Goal: Task Accomplishment & Management: Use online tool/utility

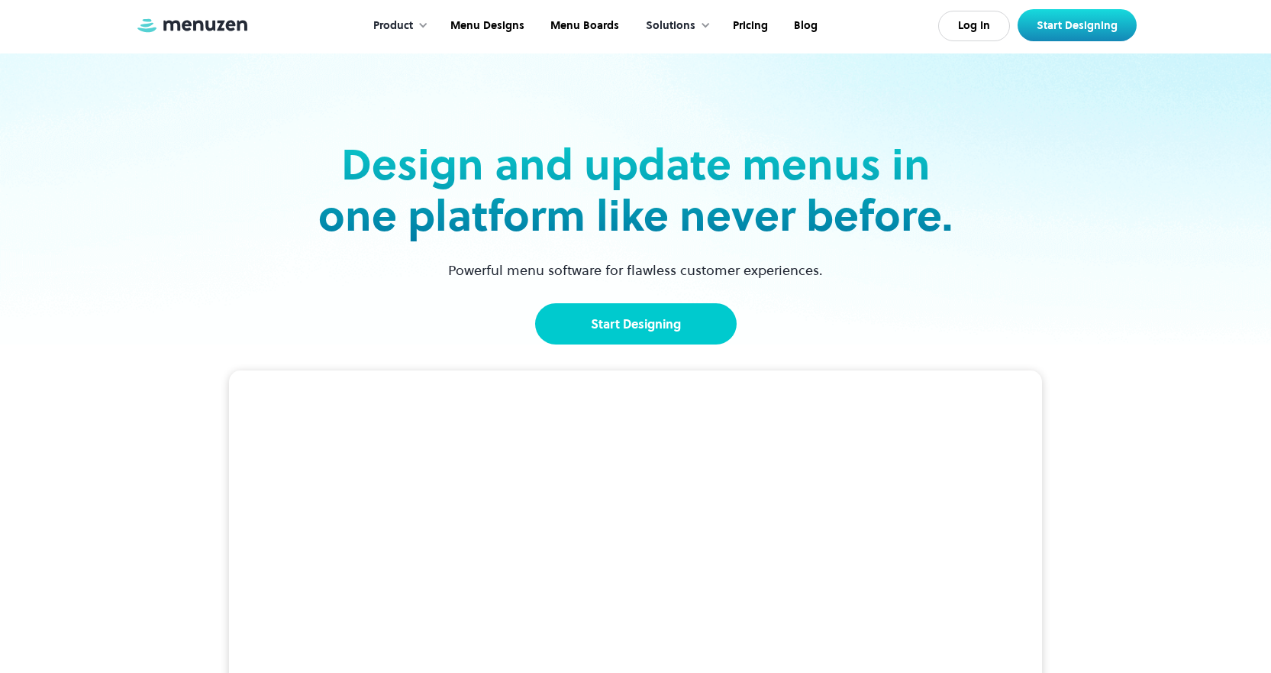
click at [636, 331] on link "Start Designing" at bounding box center [636, 323] width 202 height 41
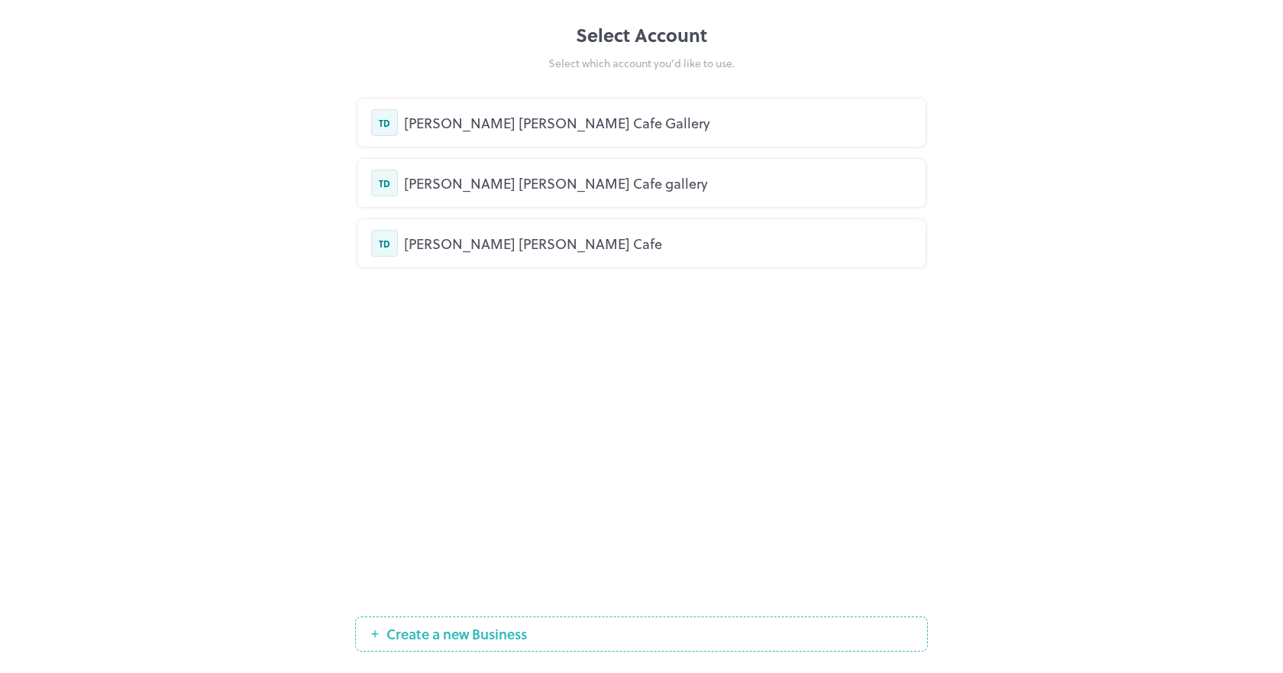
click at [578, 134] on div "[PERSON_NAME] [PERSON_NAME] Cafe Gallery" at bounding box center [641, 122] width 541 height 27
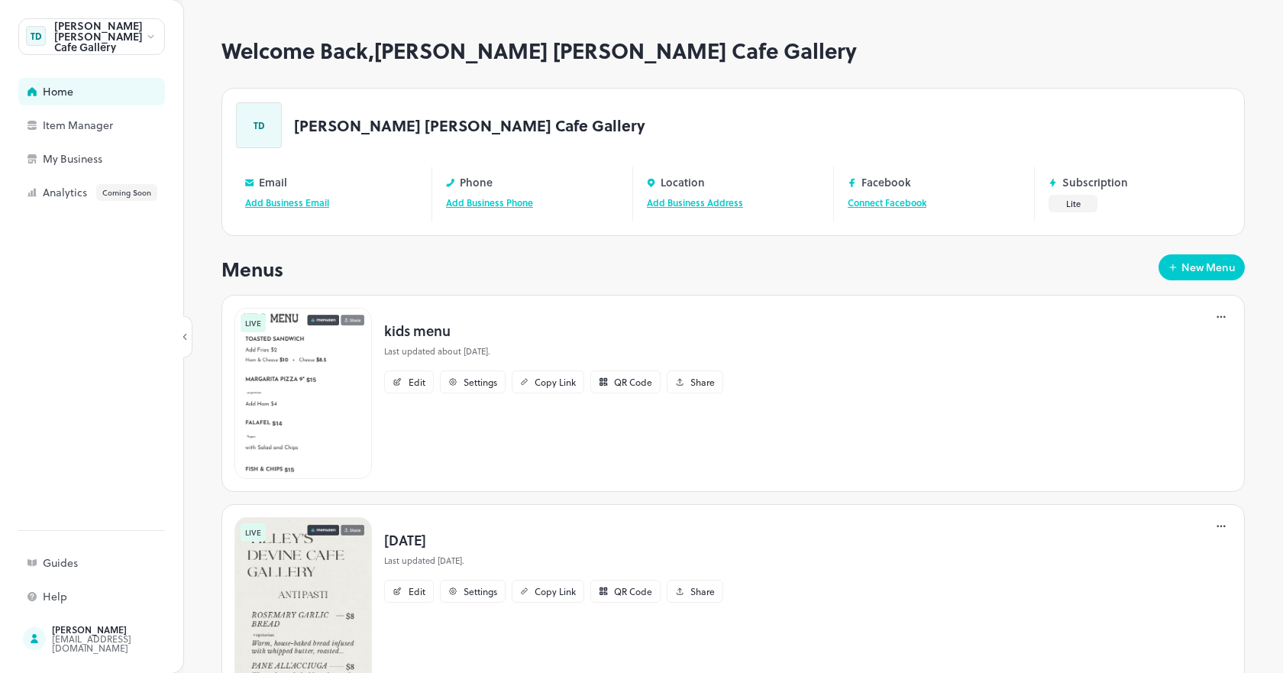
click at [308, 625] on img at bounding box center [302, 602] width 137 height 171
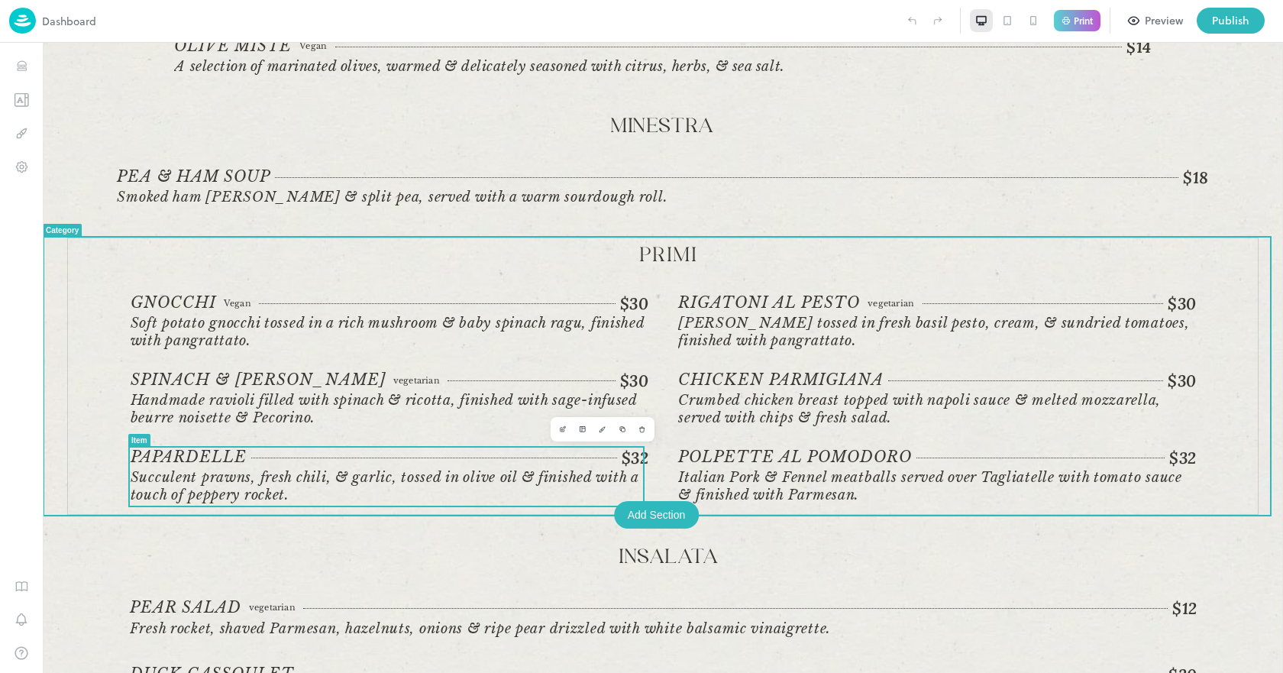
scroll to position [305, 0]
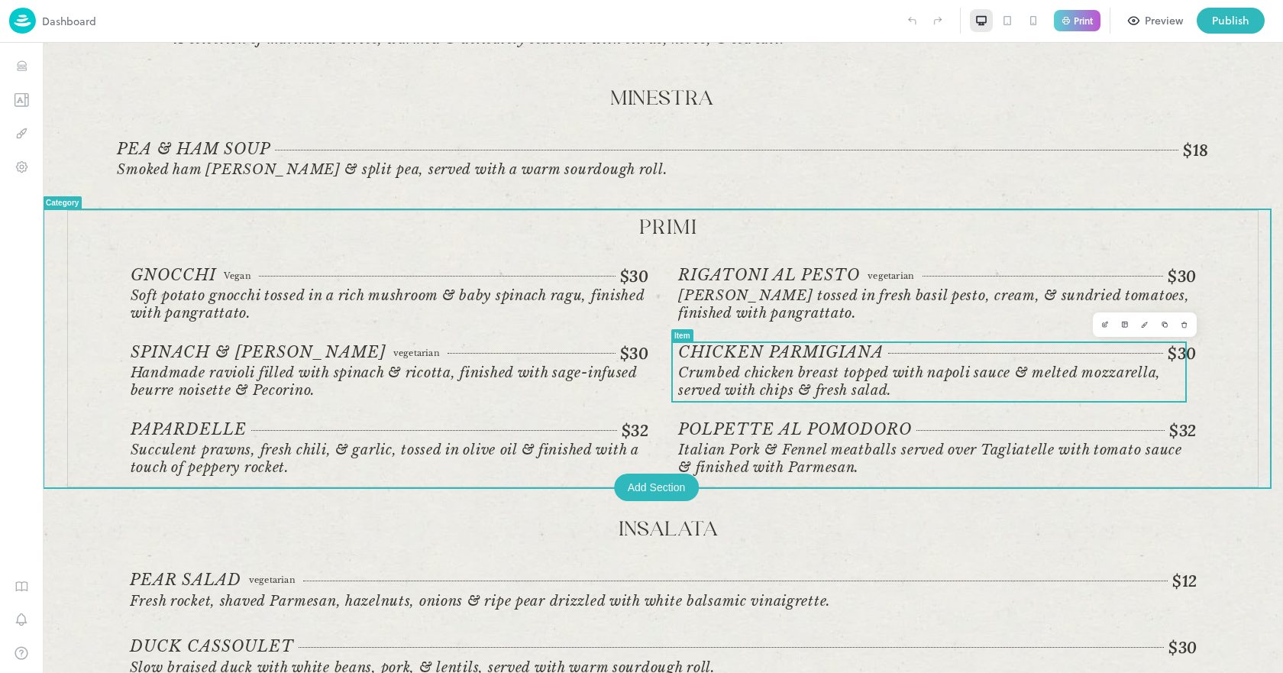
click at [870, 367] on span "Crumbed chicken breast topped with napoli sauce & melted mozzarella, served wit…" at bounding box center [919, 381] width 483 height 34
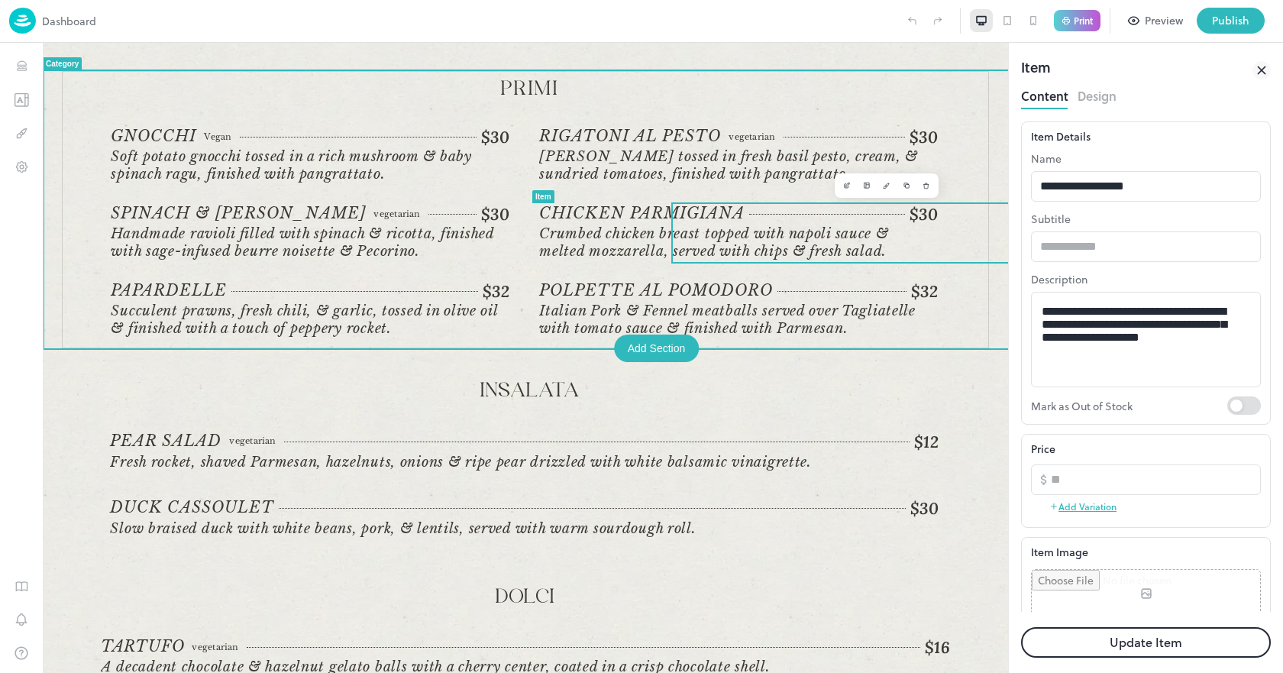
scroll to position [458, 0]
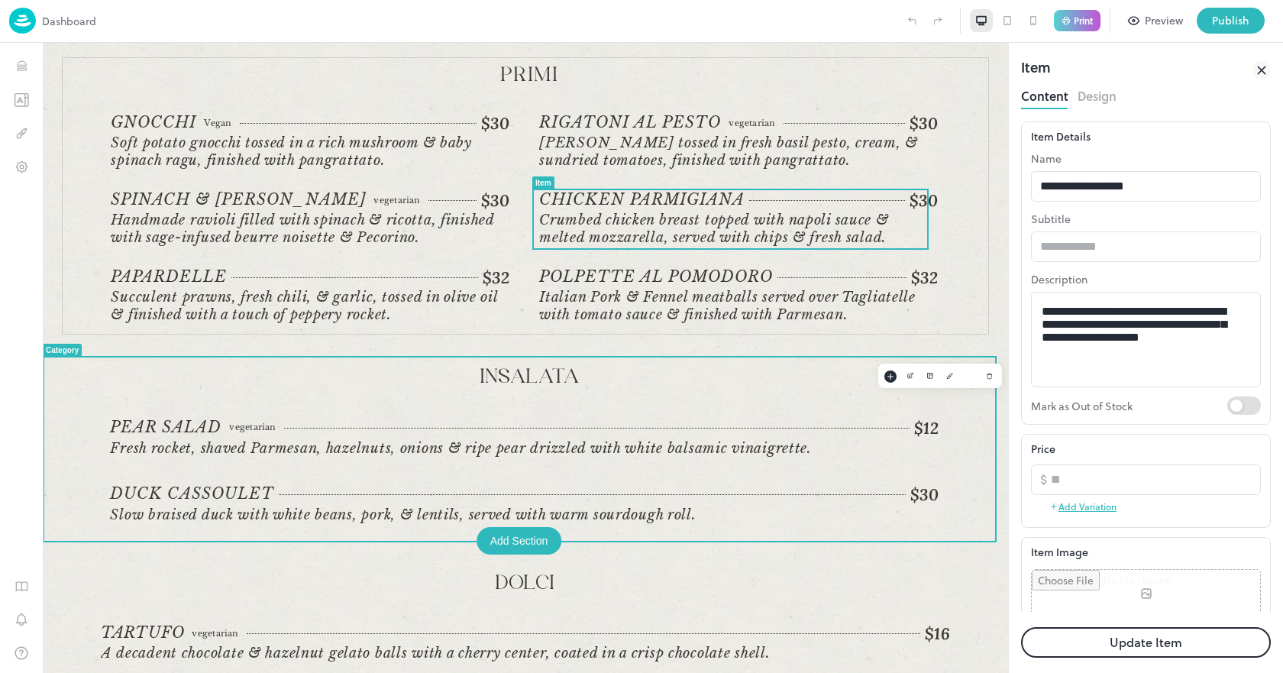
click at [767, 386] on p "Insalata" at bounding box center [530, 377] width 840 height 25
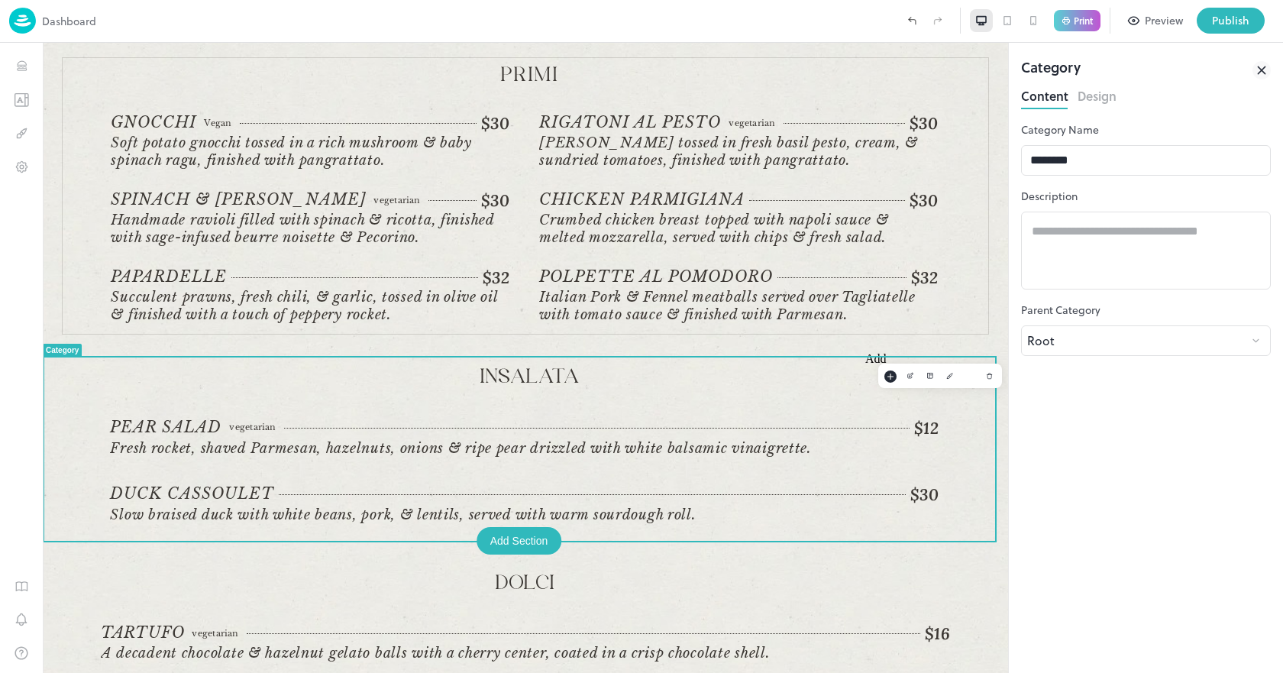
click at [884, 373] on rect "Add" at bounding box center [890, 376] width 12 height 12
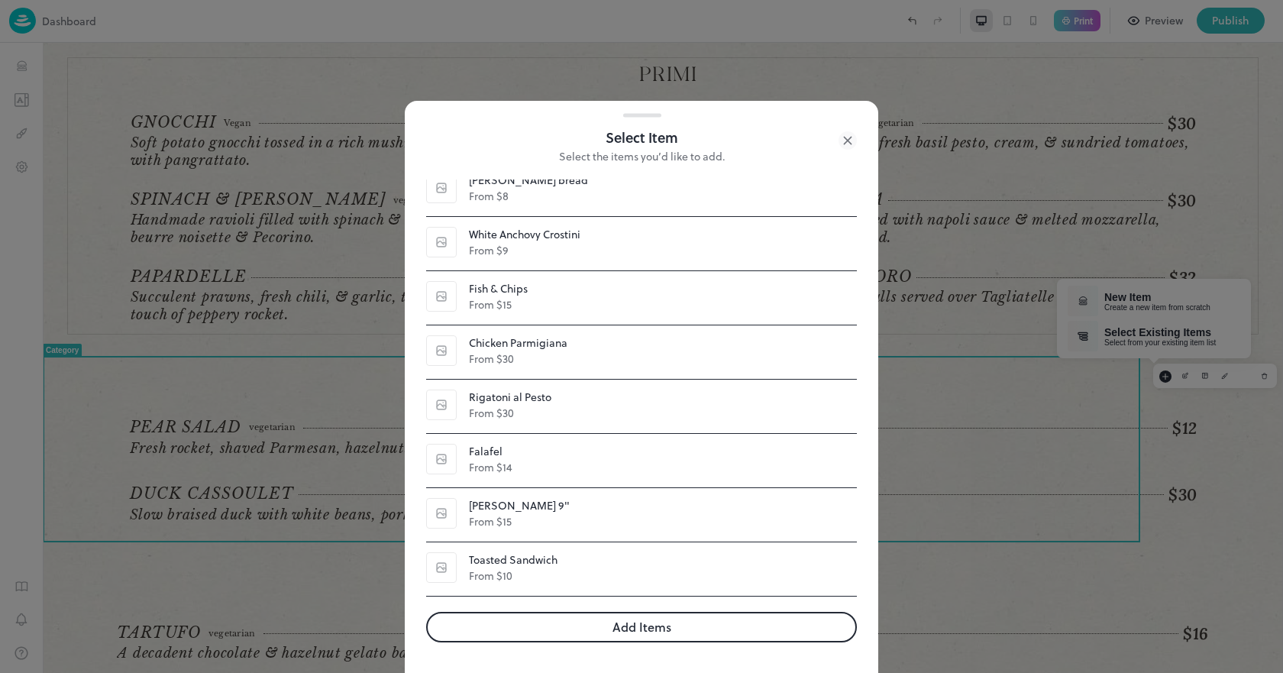
scroll to position [1222, 0]
drag, startPoint x: 578, startPoint y: 630, endPoint x: 535, endPoint y: 585, distance: 62.1
click at [578, 630] on button "Add Items" at bounding box center [641, 627] width 431 height 31
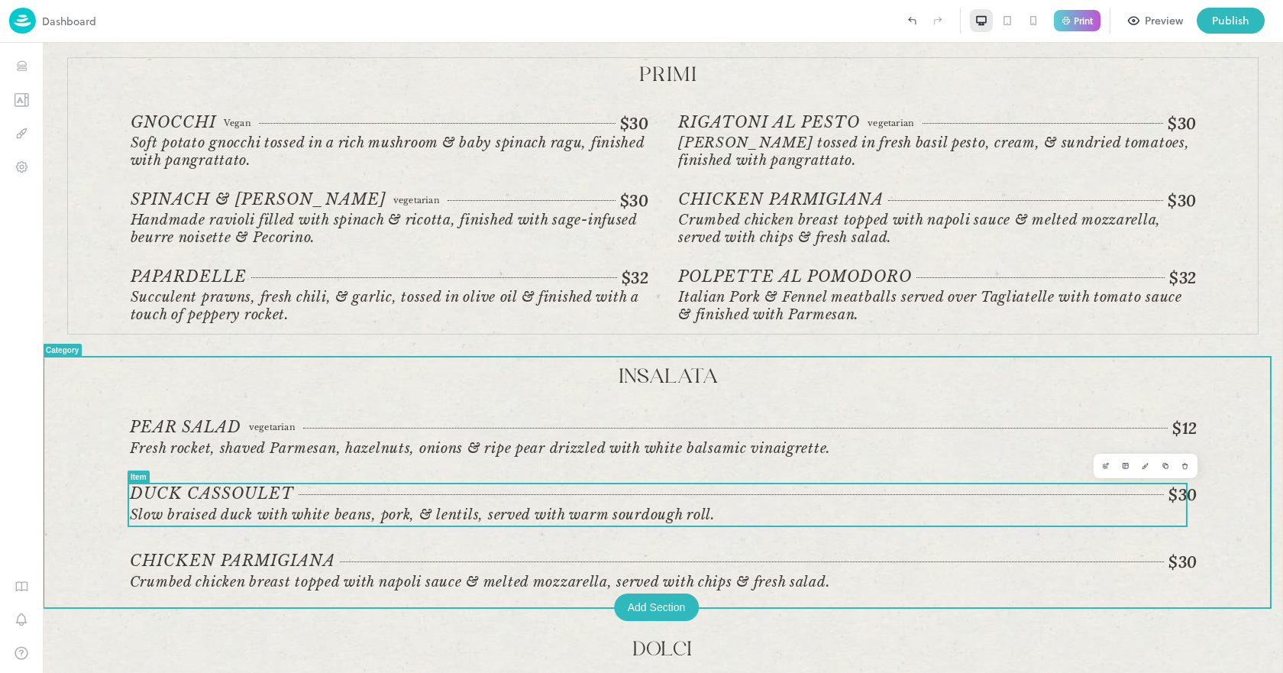
click at [414, 497] on div "$30" at bounding box center [748, 494] width 899 height 21
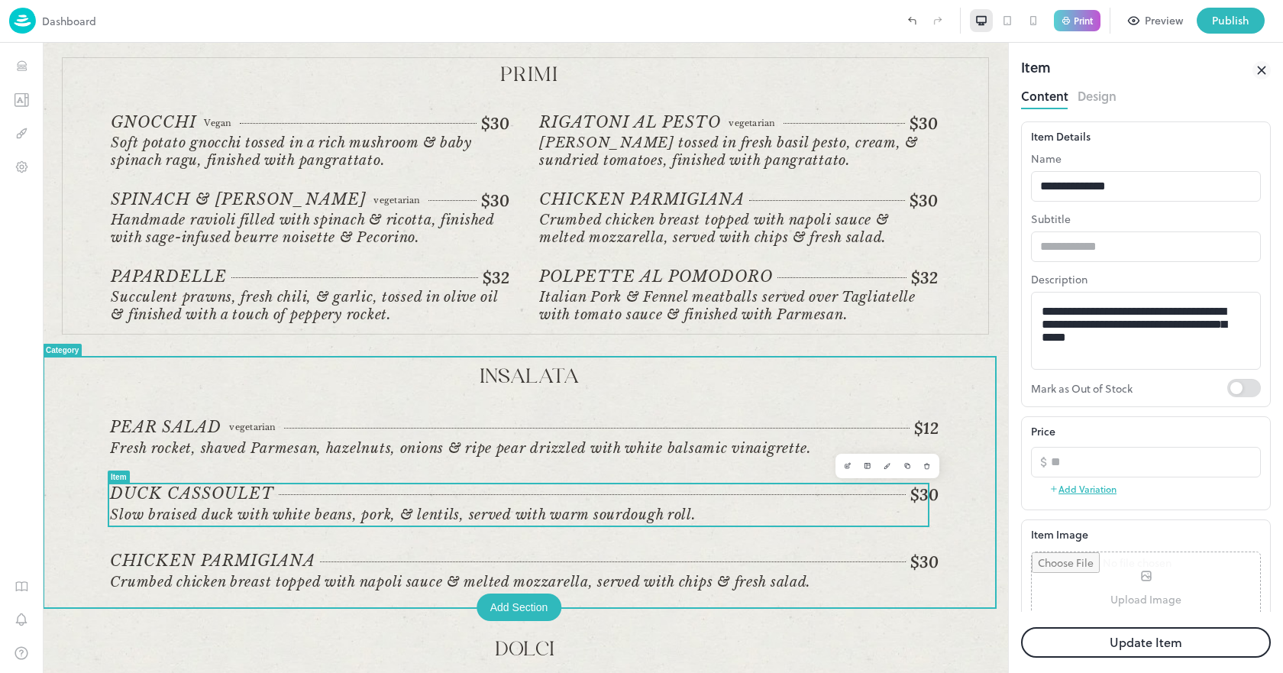
click at [923, 468] on icon "Delete" at bounding box center [927, 466] width 8 height 8
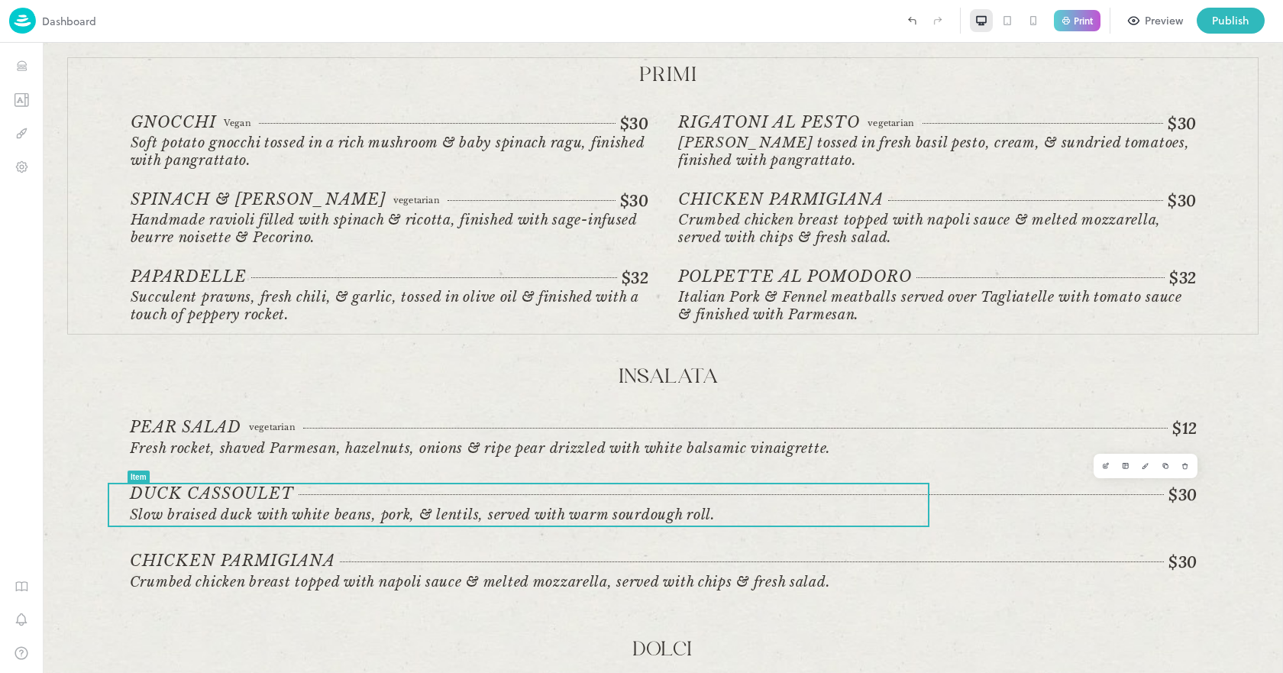
drag, startPoint x: 746, startPoint y: 375, endPoint x: 705, endPoint y: 332, distance: 59.4
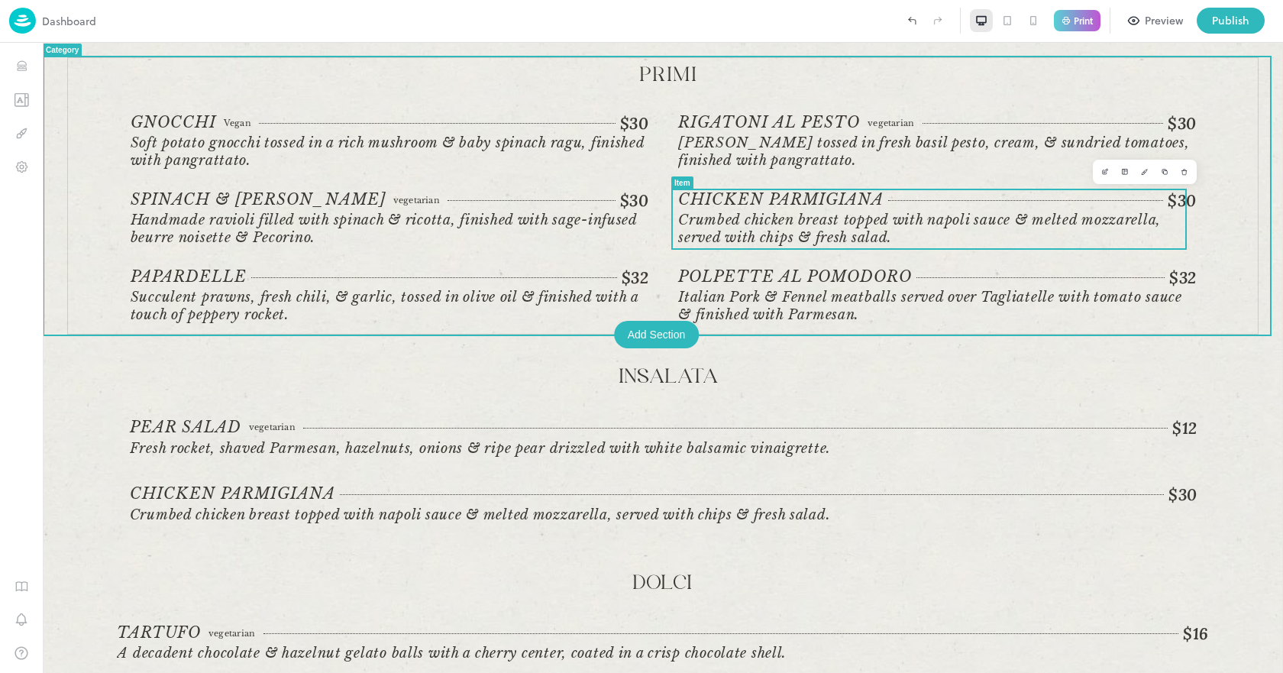
click at [887, 218] on span "Crumbed chicken breast topped with napoli sauce & melted mozzarella, served wit…" at bounding box center [919, 229] width 483 height 34
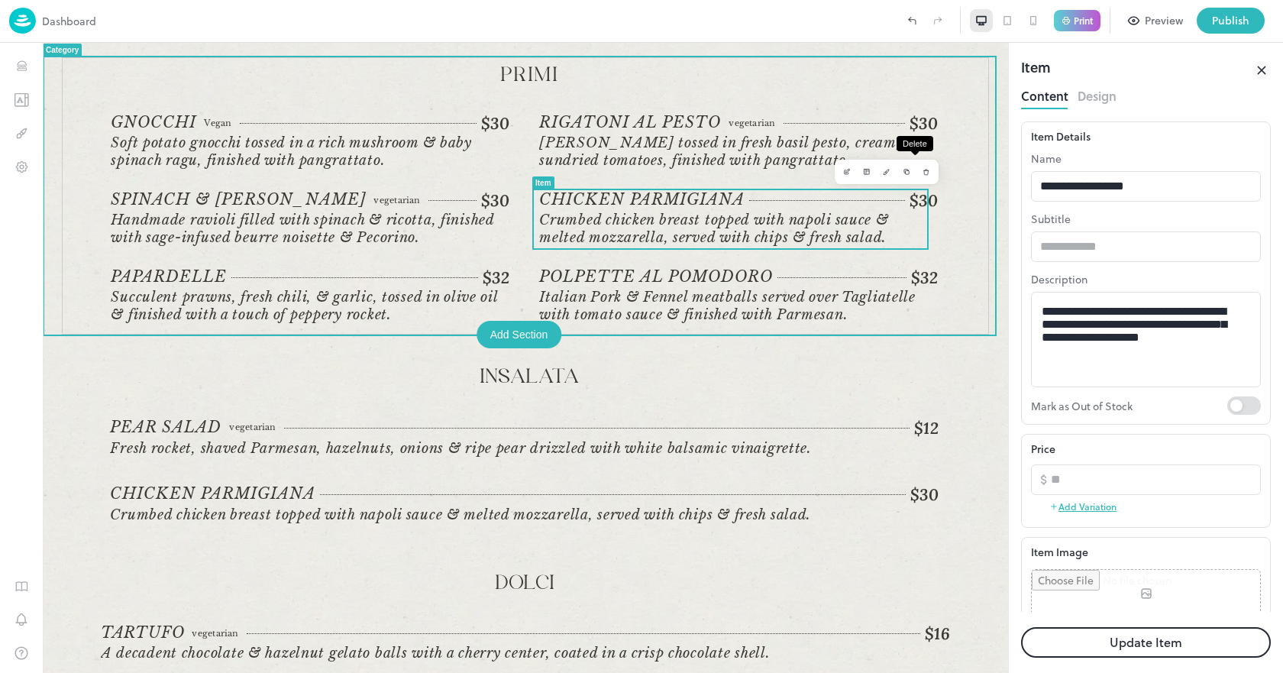
click at [919, 178] on button "Delete" at bounding box center [926, 172] width 20 height 20
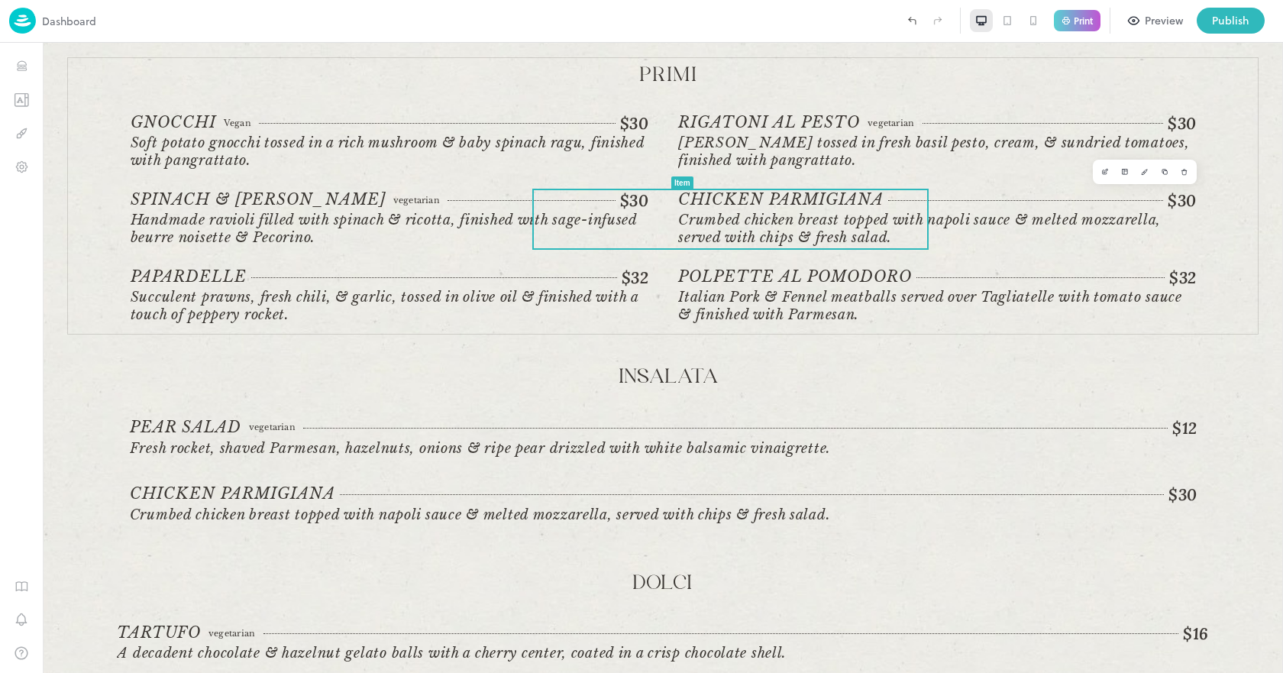
drag, startPoint x: 771, startPoint y: 382, endPoint x: 725, endPoint y: 338, distance: 62.6
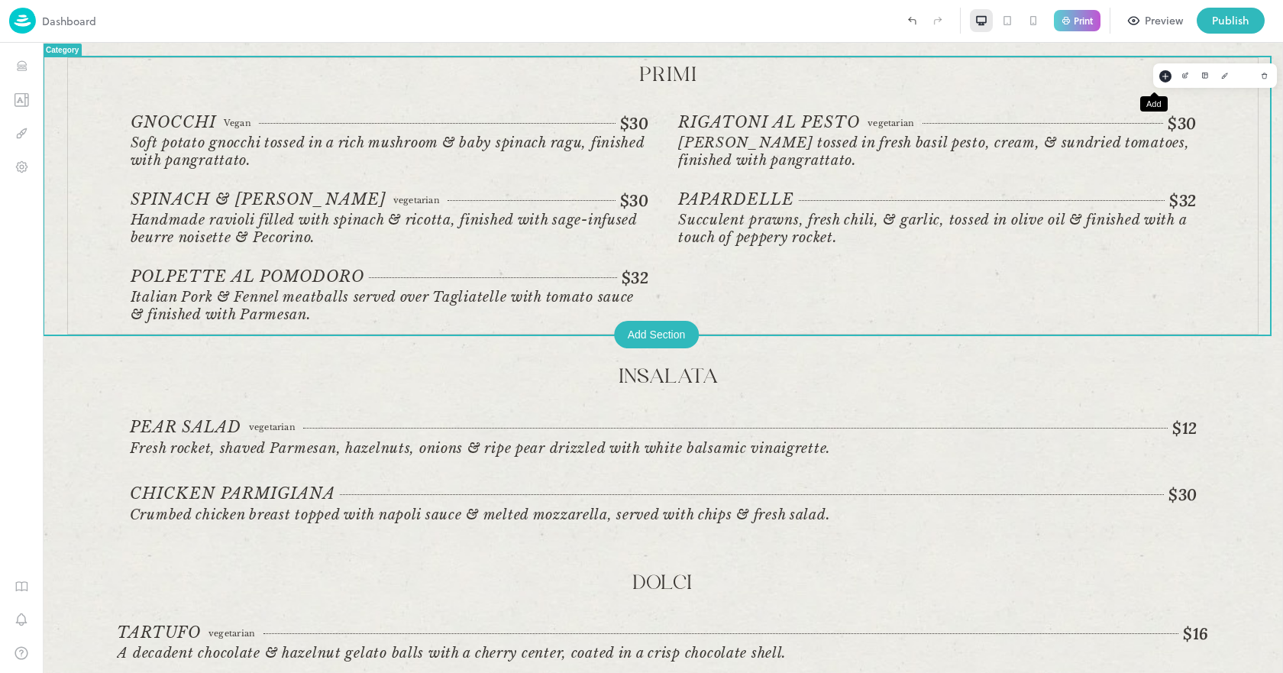
click at [1159, 76] on rect "Add" at bounding box center [1165, 75] width 12 height 12
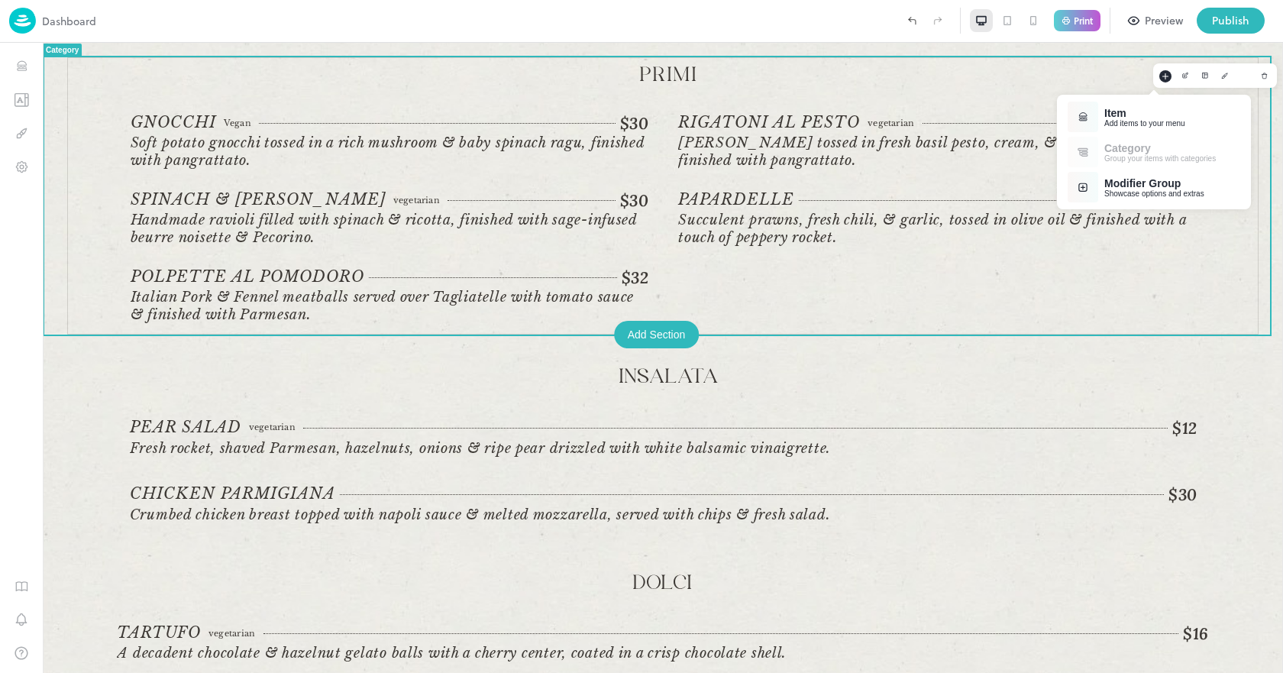
click at [1115, 107] on div "Item" at bounding box center [1144, 113] width 81 height 12
click at [1099, 144] on div "Select Existing Items Select from your existing item list" at bounding box center [1153, 151] width 185 height 35
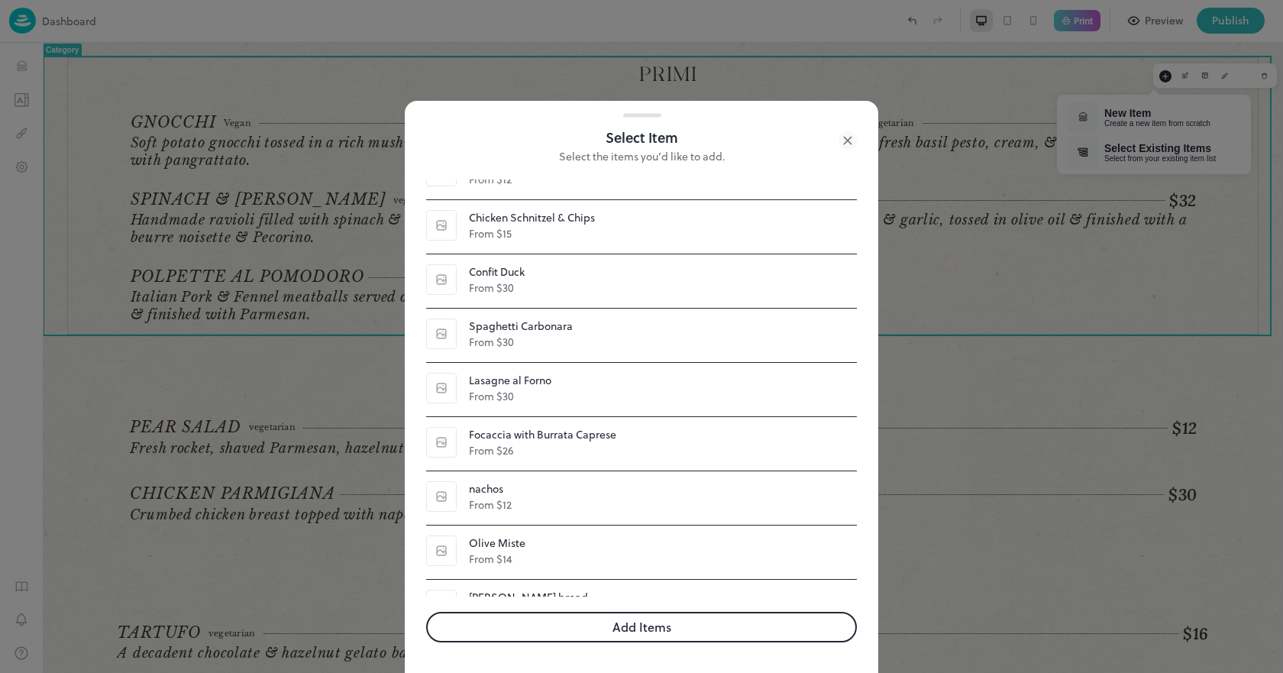
scroll to position [651, 0]
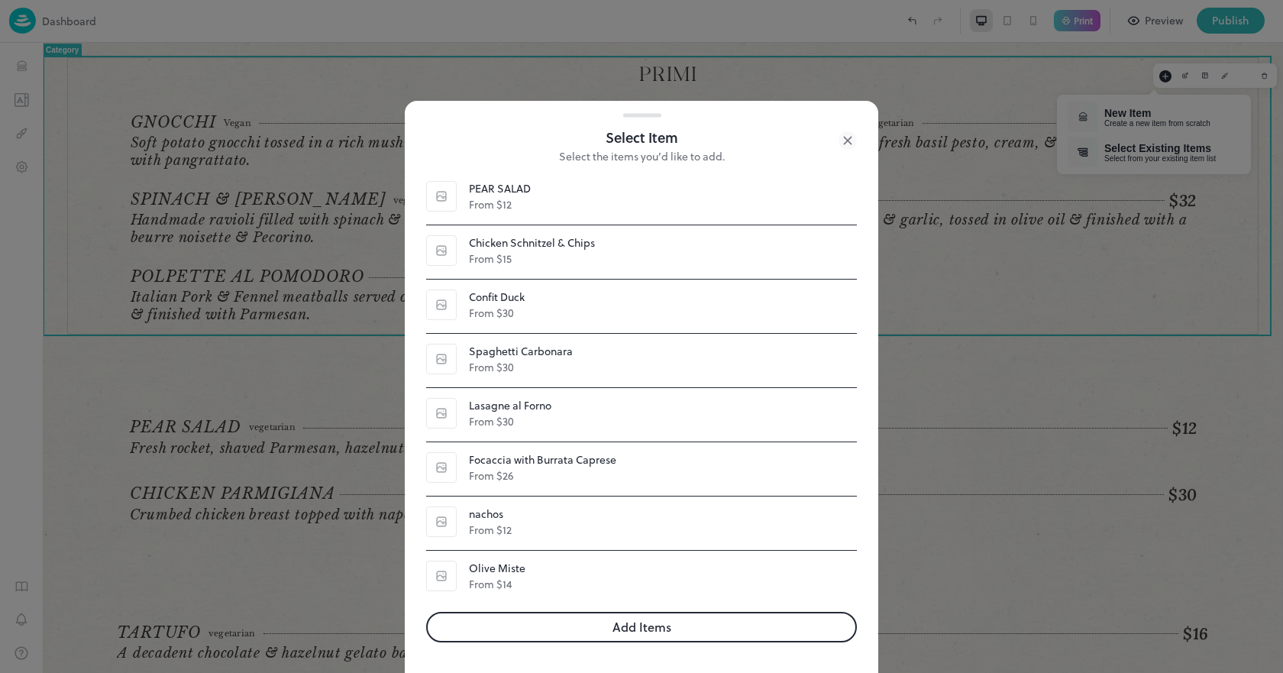
click at [599, 628] on button "Add Items" at bounding box center [641, 627] width 431 height 31
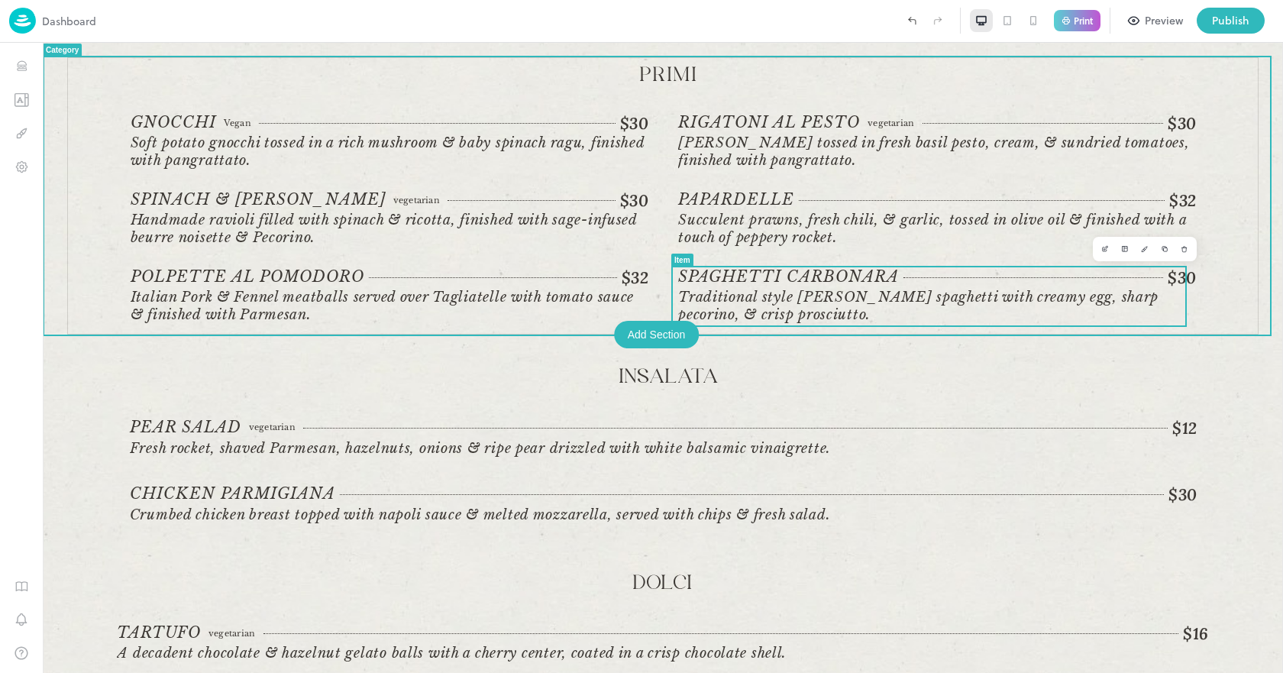
click at [871, 310] on span "Traditional style [PERSON_NAME] spaghetti with creamy egg, sharp pecorino, & cr…" at bounding box center [937, 306] width 518 height 34
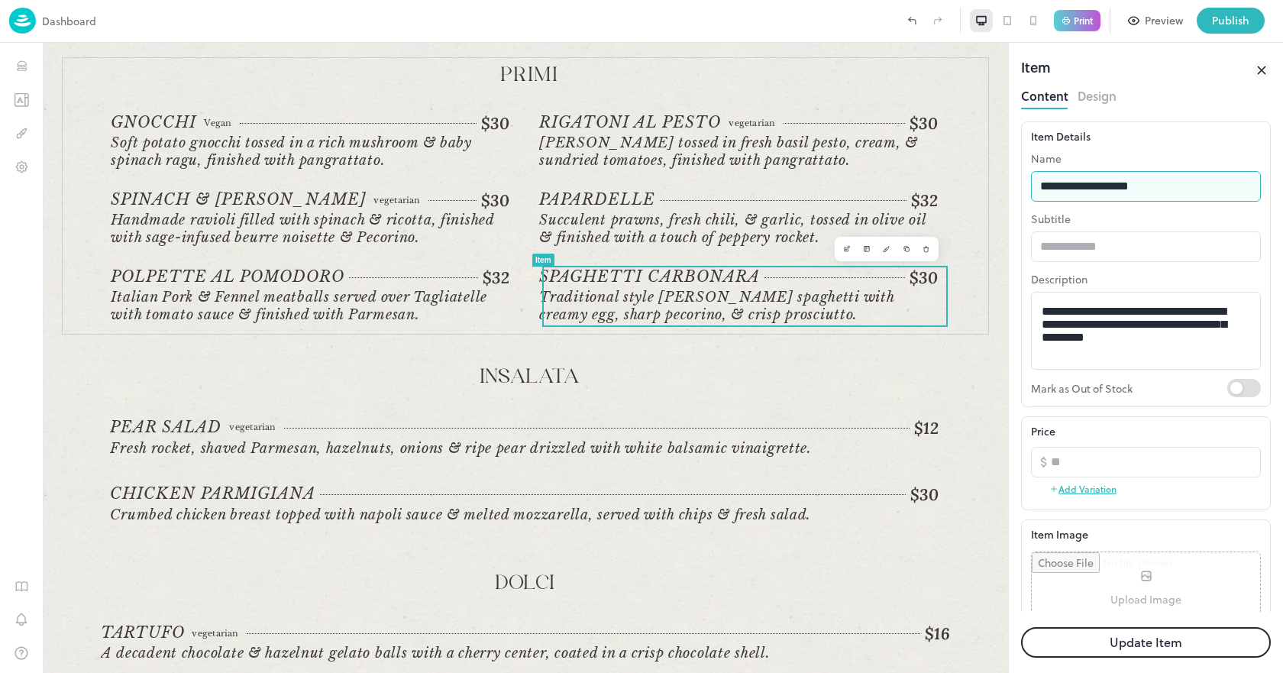
drag, startPoint x: 1181, startPoint y: 186, endPoint x: 1021, endPoint y: 183, distance: 160.4
click at [1021, 183] on div "**********" at bounding box center [1146, 264] width 250 height 286
paste input "text"
type input "**********"
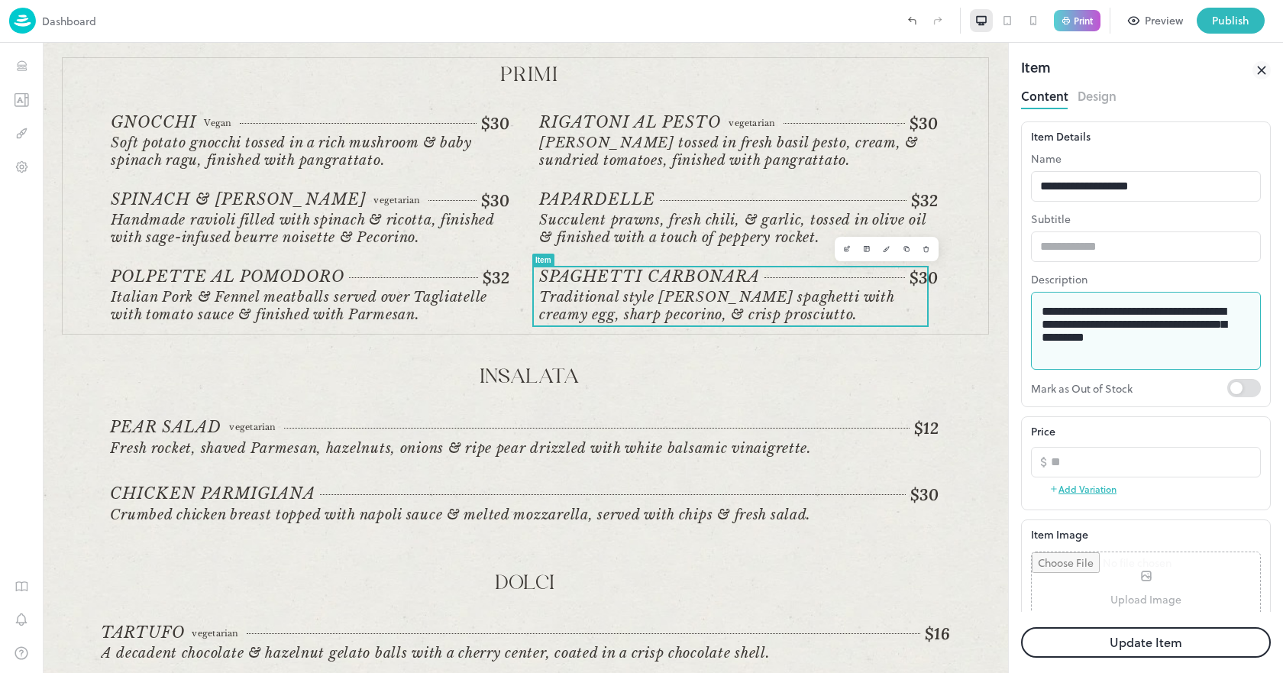
drag, startPoint x: 1042, startPoint y: 316, endPoint x: 1160, endPoint y: 365, distance: 128.1
click at [1160, 365] on div "**********" at bounding box center [1146, 331] width 230 height 78
paste textarea "***"
type textarea "**********"
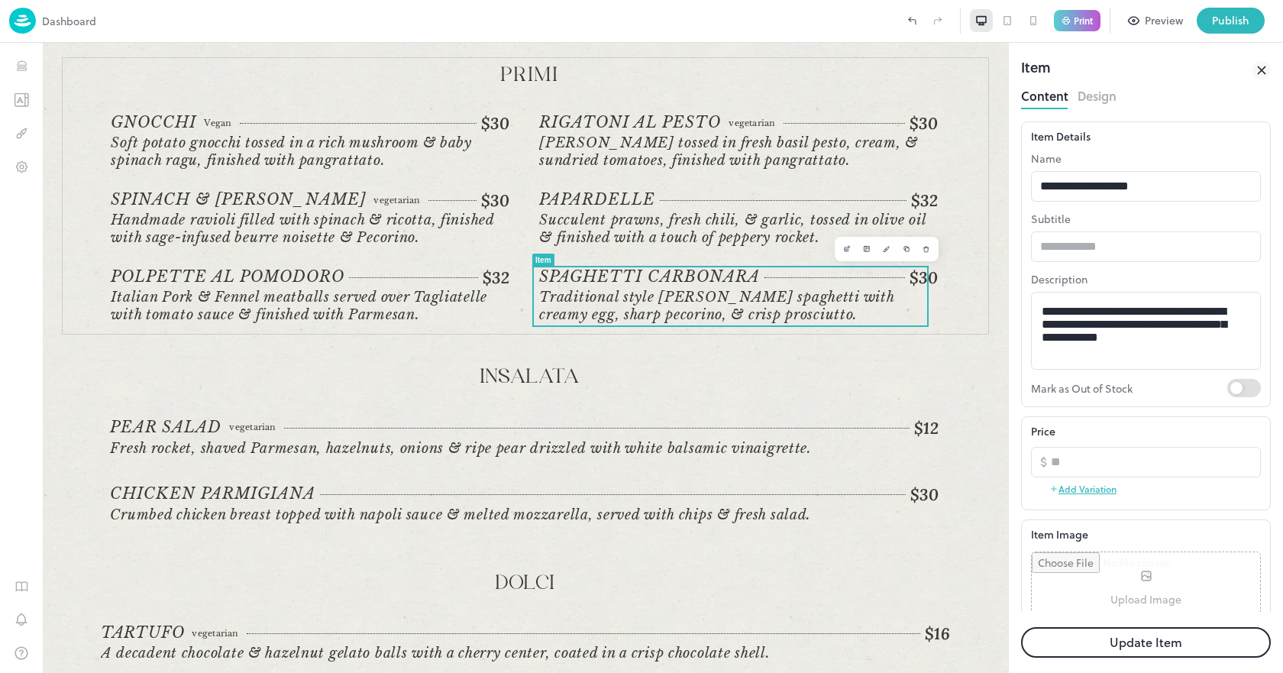
click at [861, 235] on button "Update Item" at bounding box center [792, 234] width 140 height 1
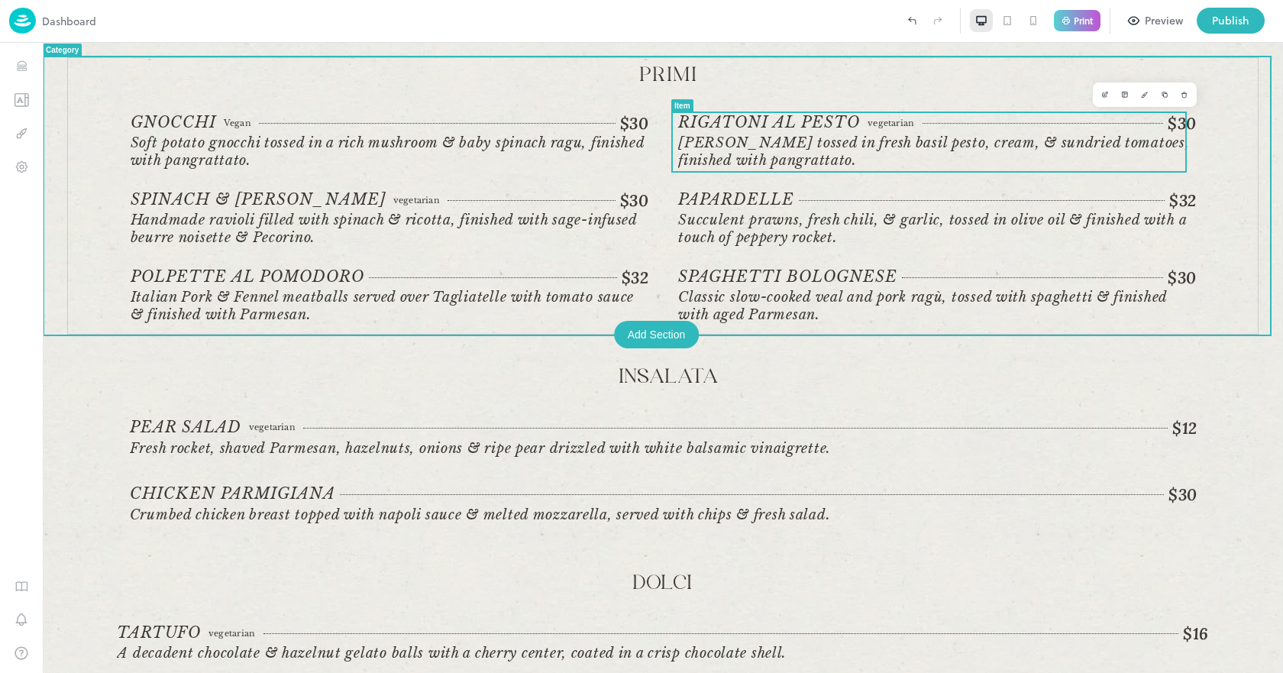
click at [836, 152] on span "[PERSON_NAME] tossed in fresh basil pesto, cream, & sundried tomatoes, finished…" at bounding box center [937, 151] width 518 height 34
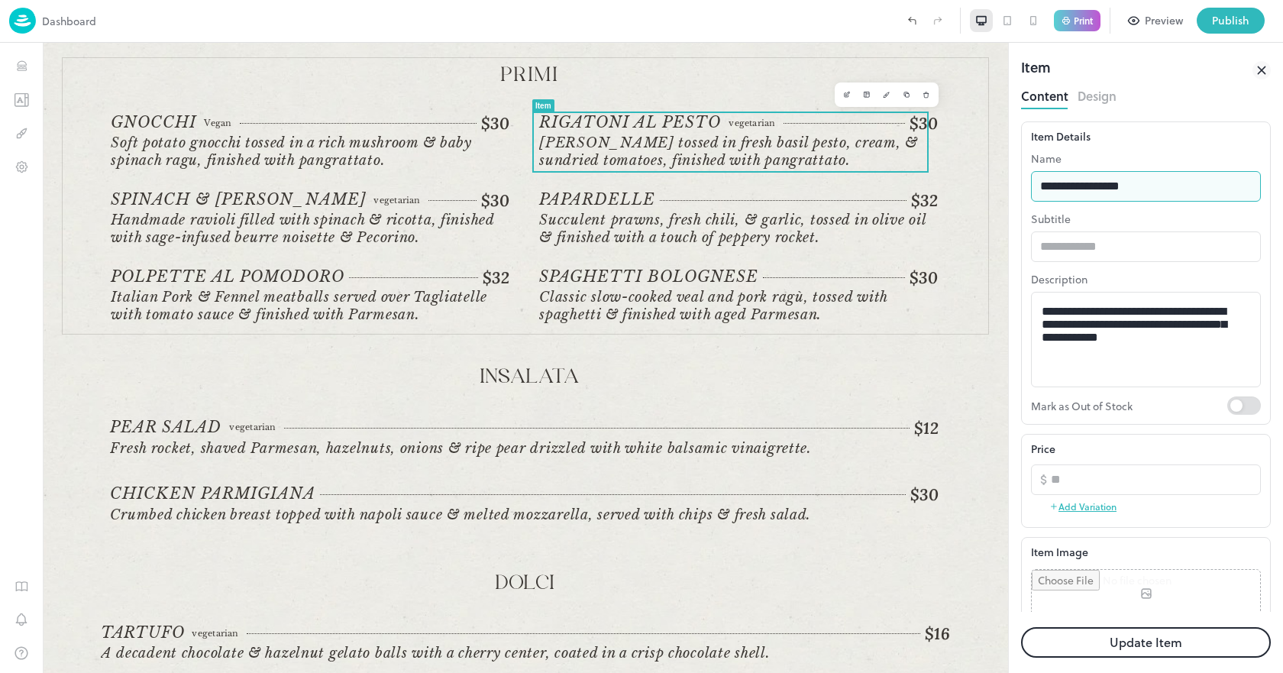
drag, startPoint x: 1080, startPoint y: 180, endPoint x: 1085, endPoint y: 192, distance: 13.3
click at [1085, 192] on input "**********" at bounding box center [1146, 186] width 230 height 31
type input "**********"
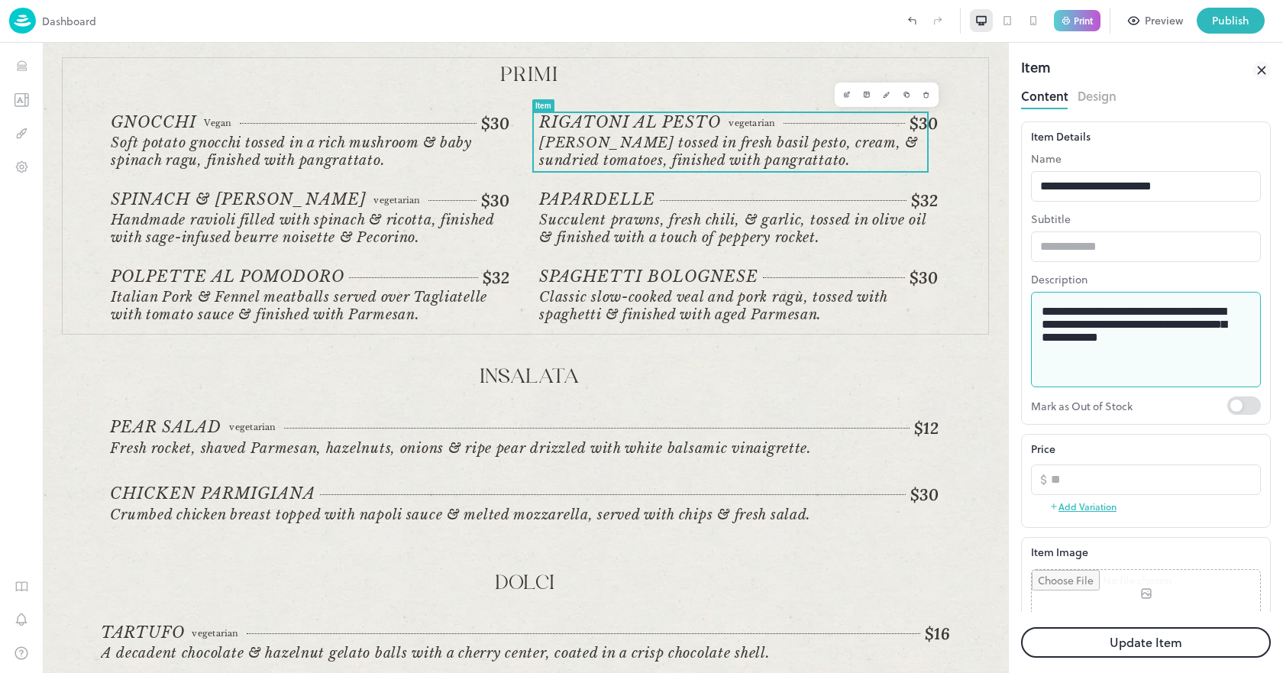
click at [1166, 364] on textarea "**********" at bounding box center [1140, 340] width 197 height 70
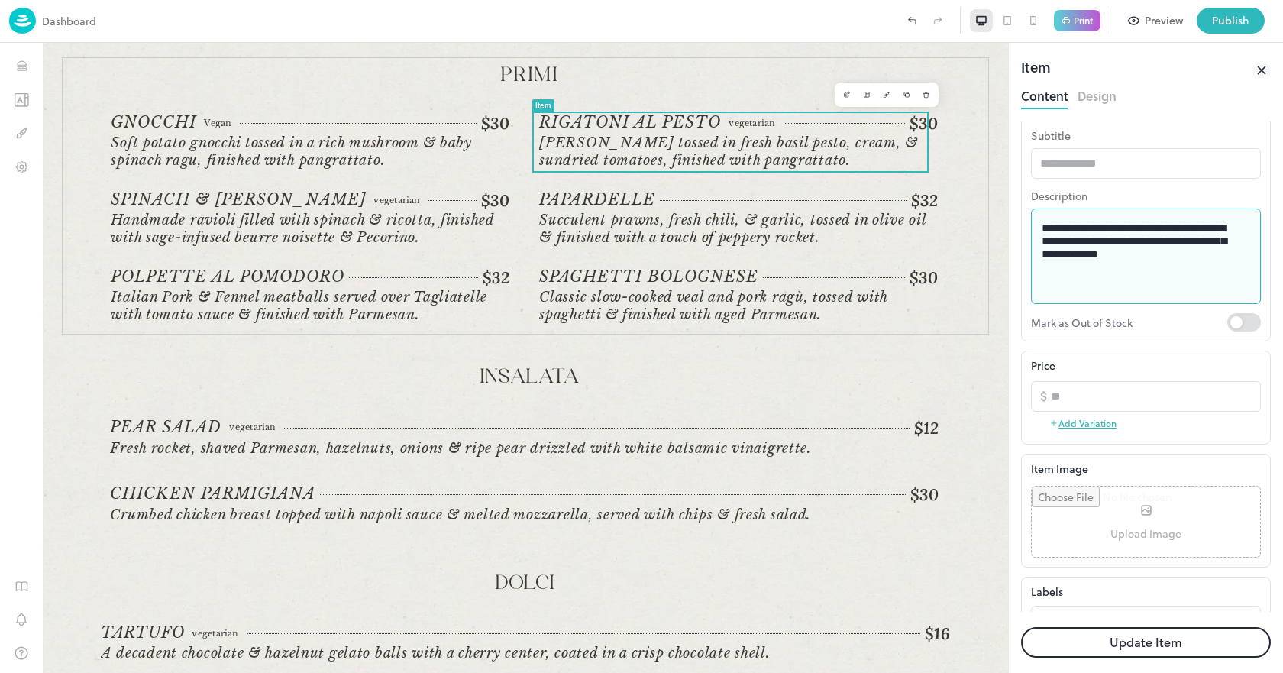
scroll to position [11, 0]
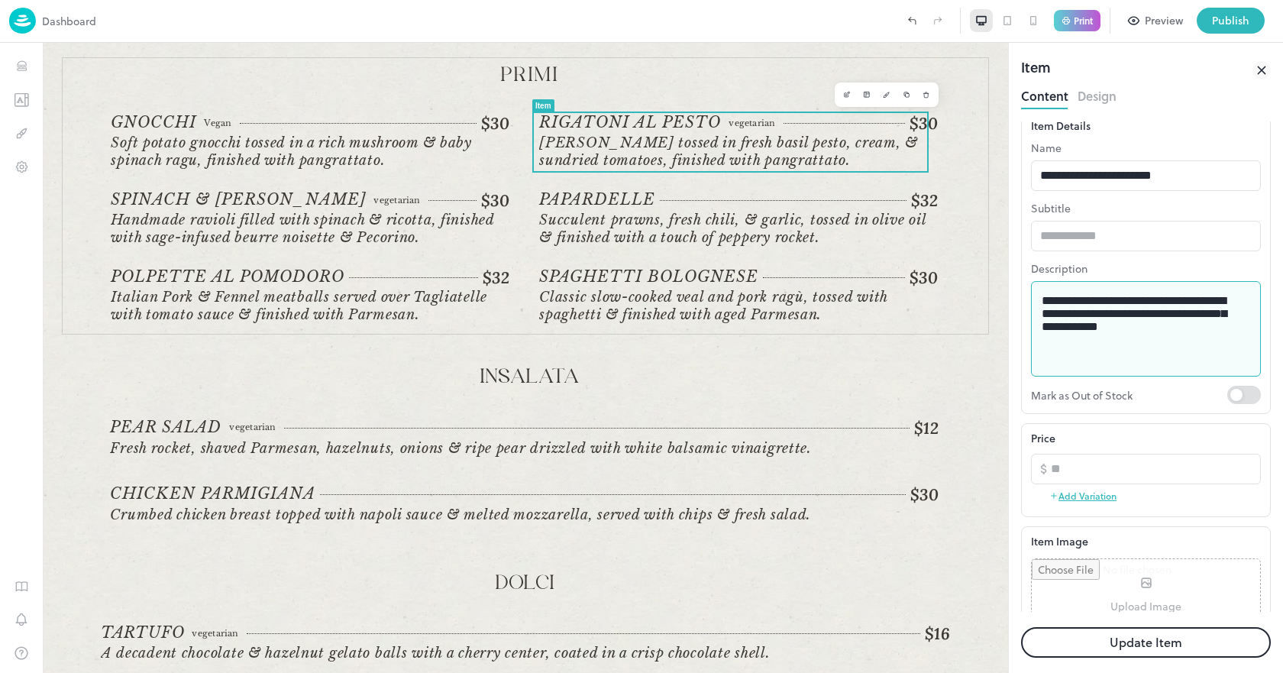
drag, startPoint x: 1144, startPoint y: 320, endPoint x: 1131, endPoint y: 323, distance: 13.3
click at [1131, 323] on textarea "**********" at bounding box center [1140, 329] width 197 height 70
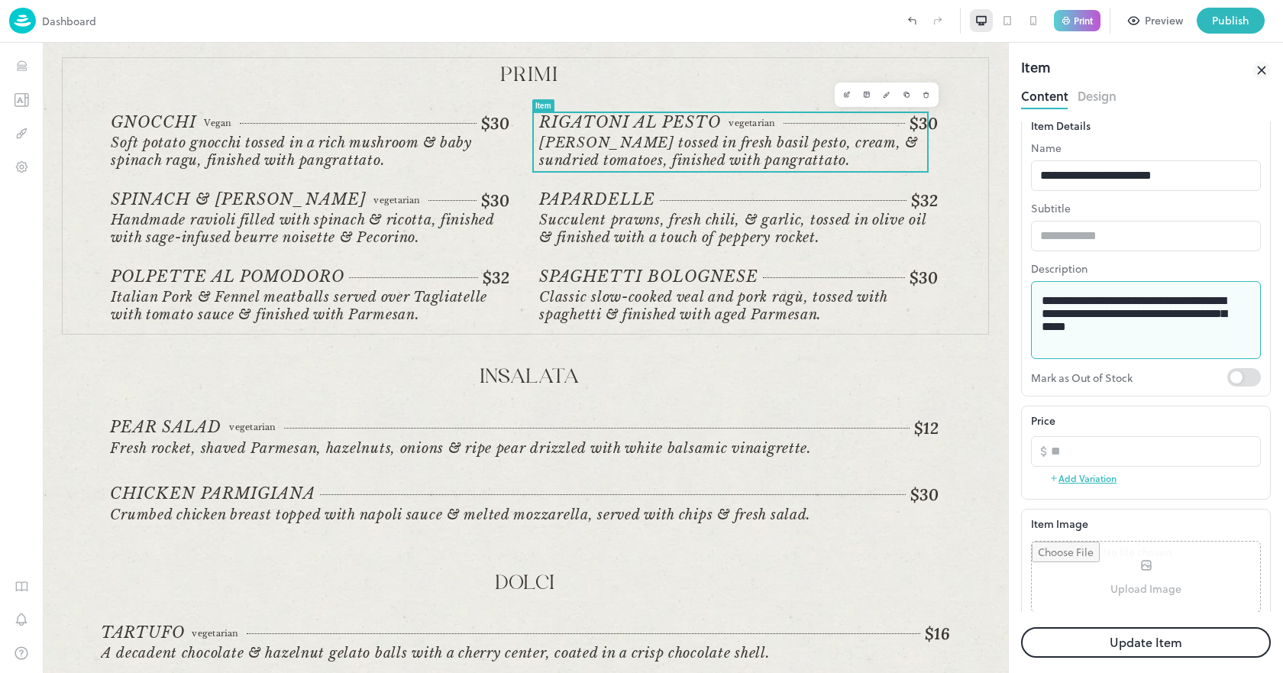
type textarea "**********"
click at [1145, 641] on button "Update Item" at bounding box center [1146, 642] width 250 height 31
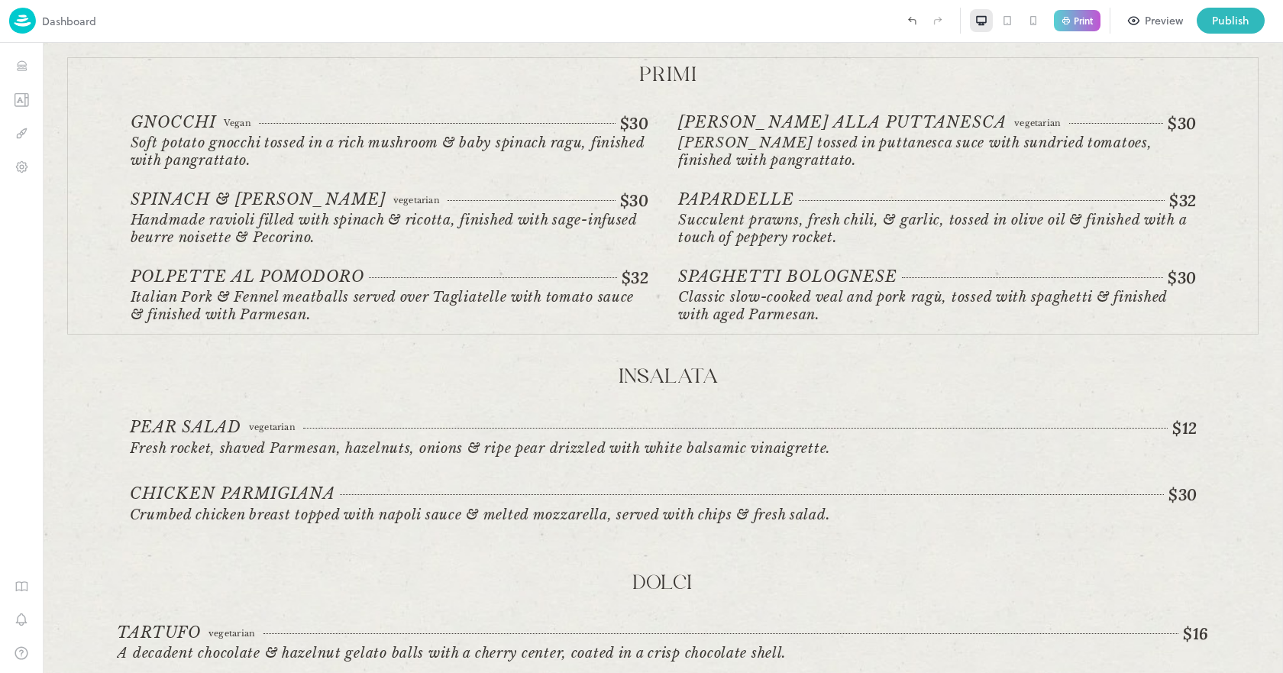
click at [1084, 21] on p "Print" at bounding box center [1083, 20] width 19 height 9
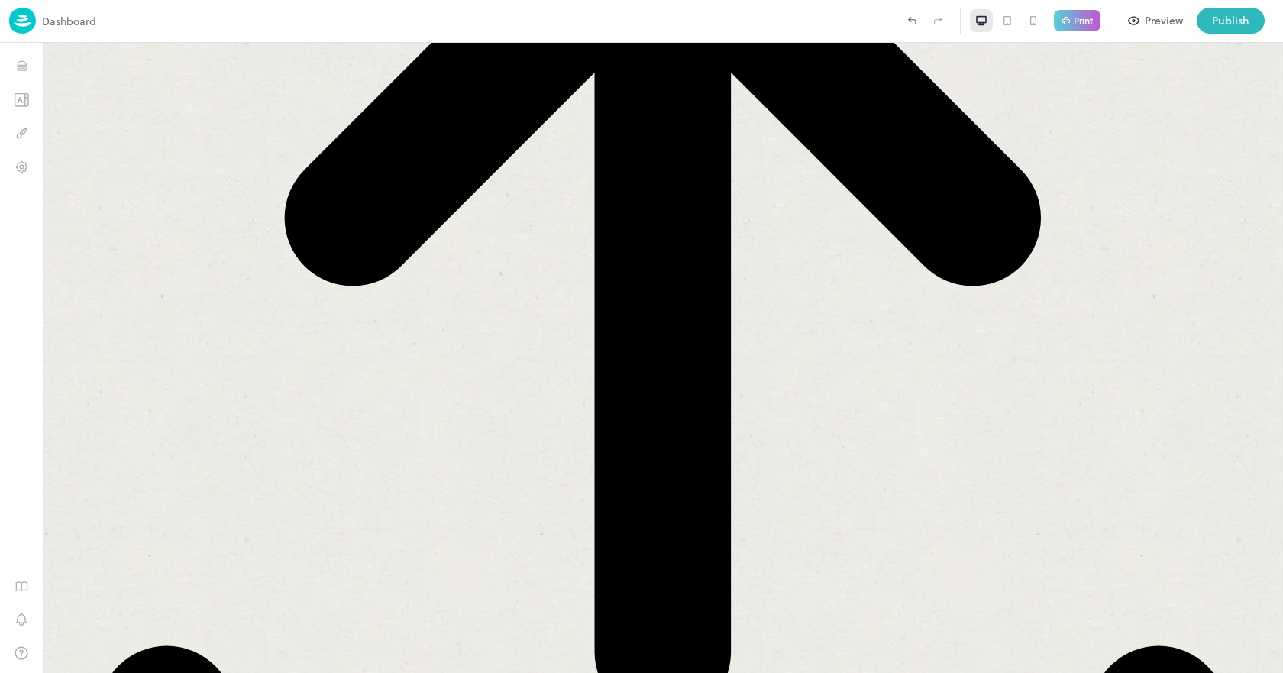
click at [0, 0] on icon at bounding box center [0, 0] width 0 height 0
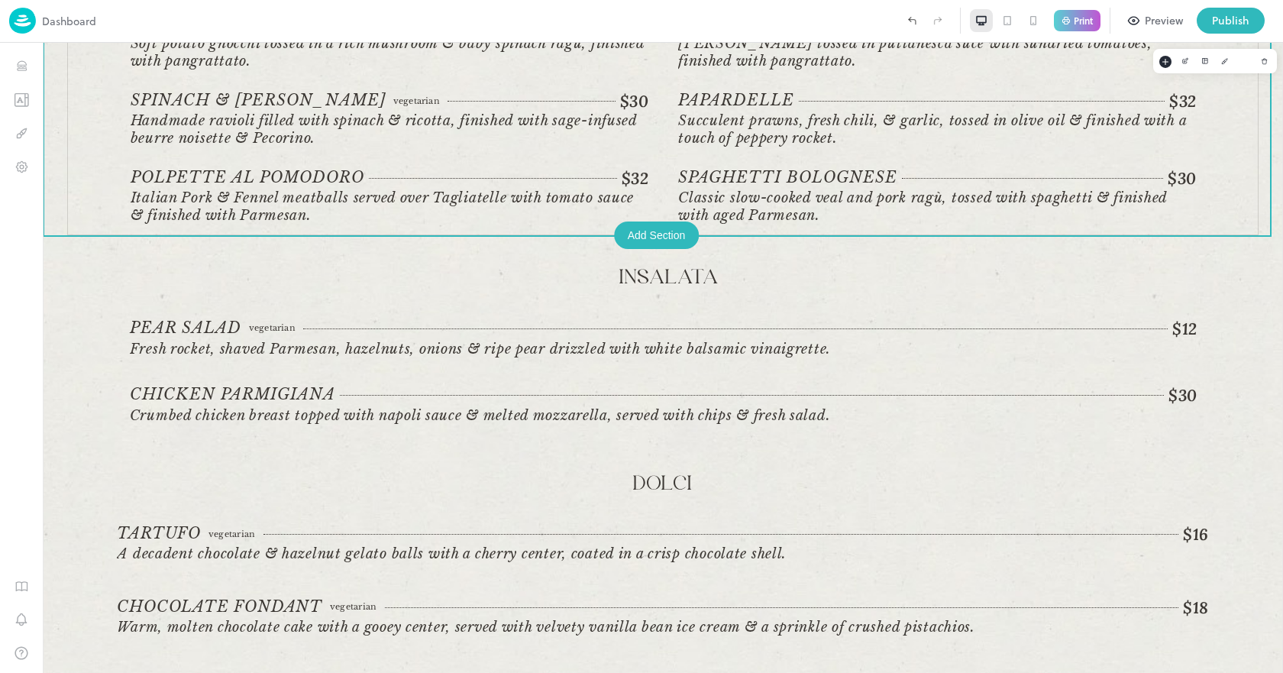
scroll to position [551, 0]
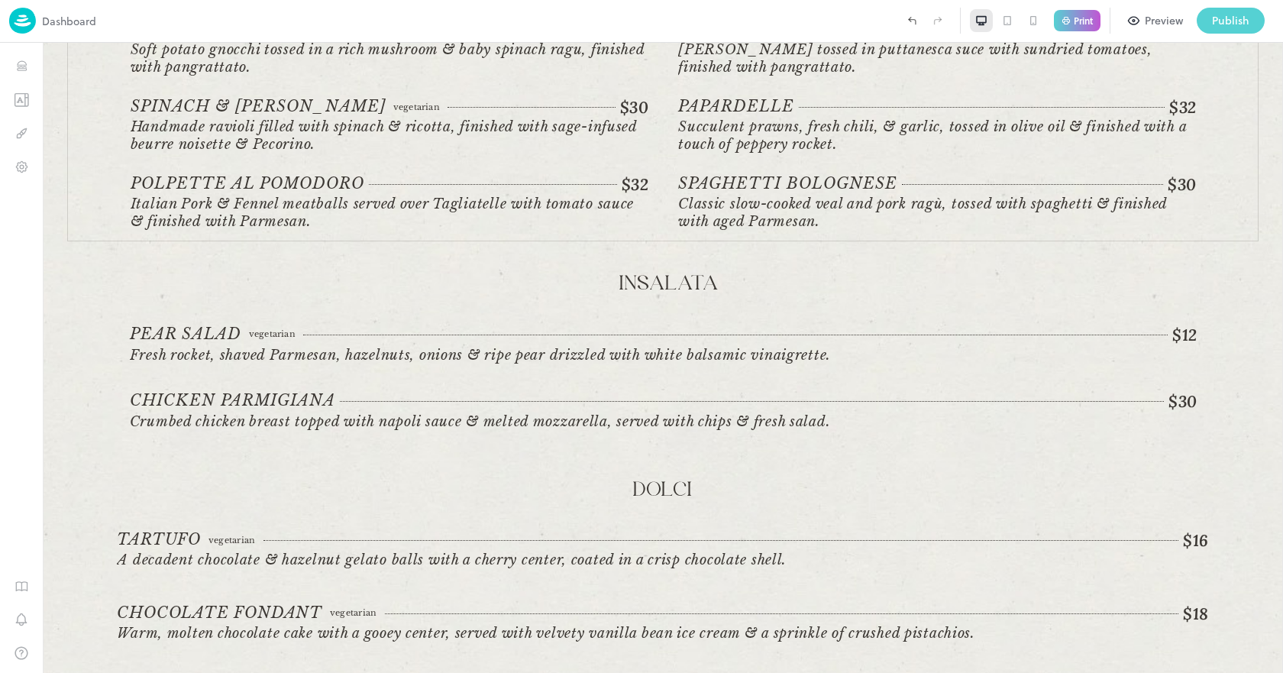
click at [1219, 23] on div "Publish" at bounding box center [1230, 20] width 37 height 17
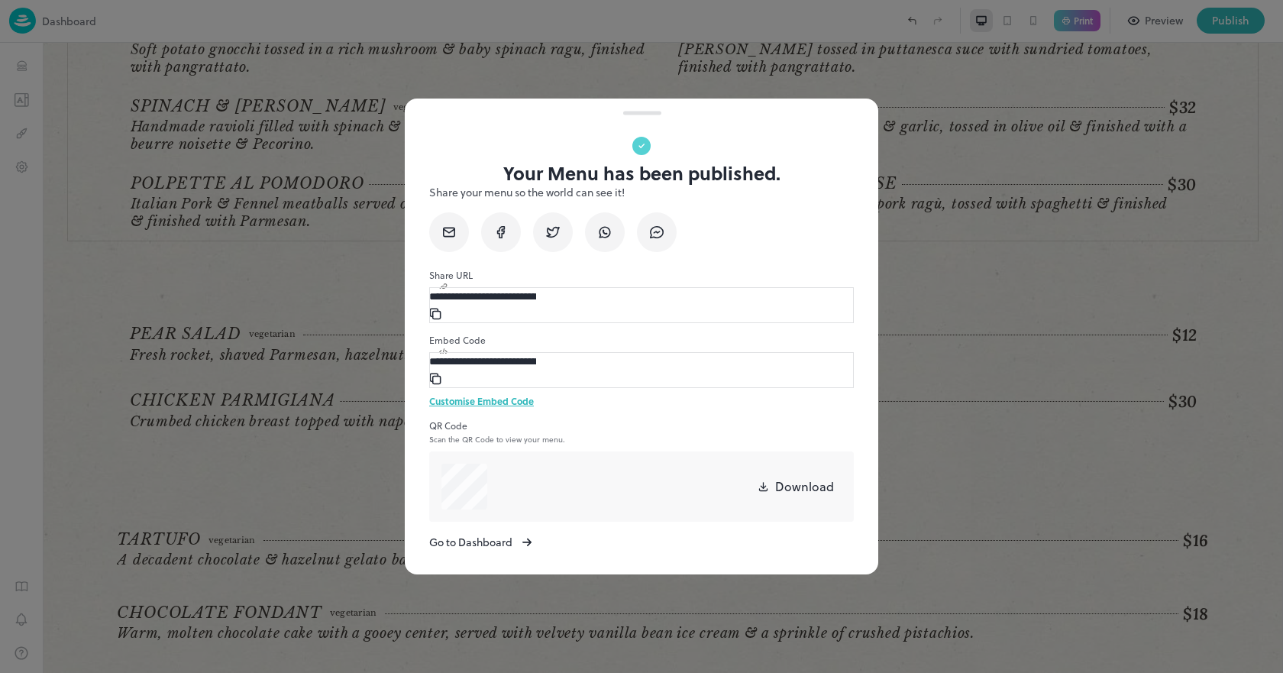
drag, startPoint x: 1108, startPoint y: 473, endPoint x: 1081, endPoint y: 440, distance: 43.4
click at [1108, 473] on div at bounding box center [641, 336] width 1283 height 673
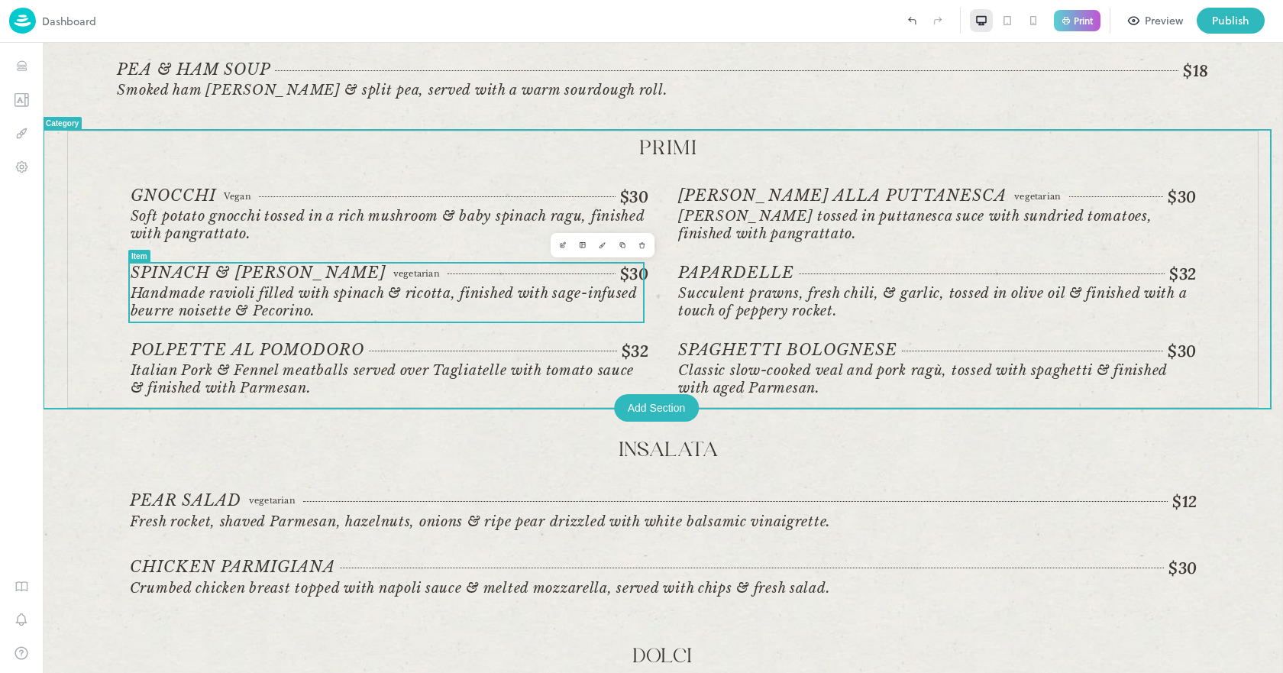
scroll to position [399, 0]
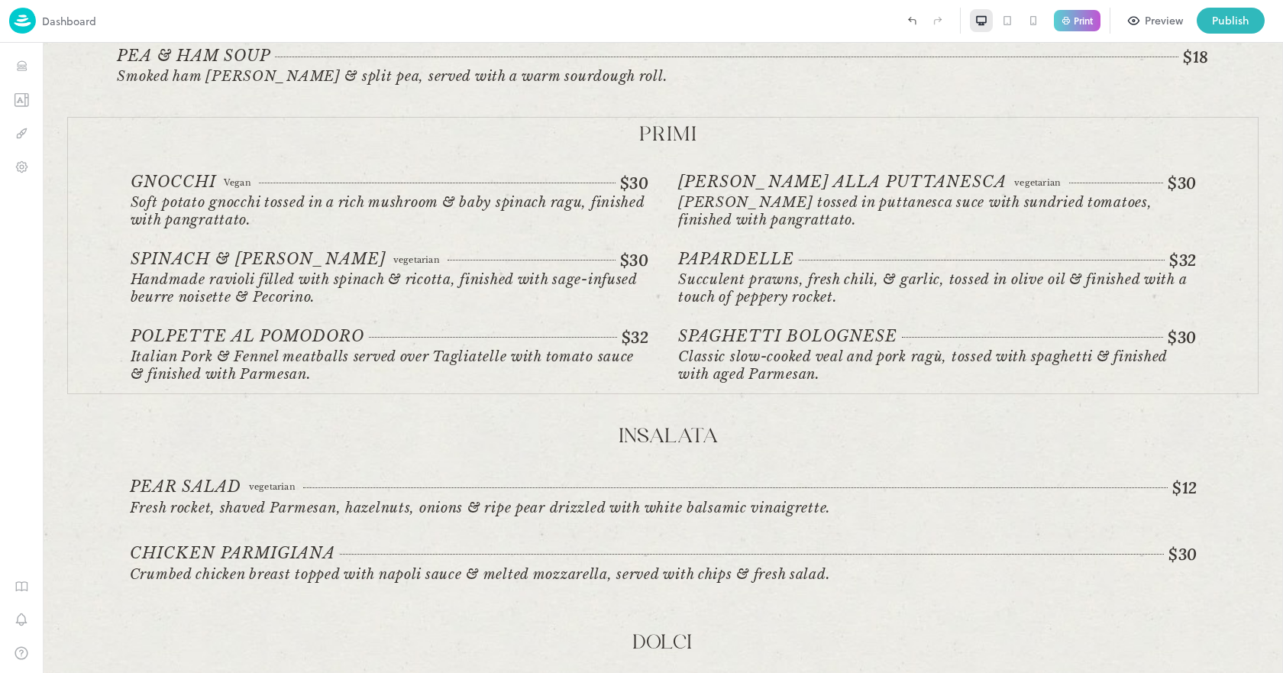
click at [1087, 20] on p "Print" at bounding box center [1083, 20] width 19 height 9
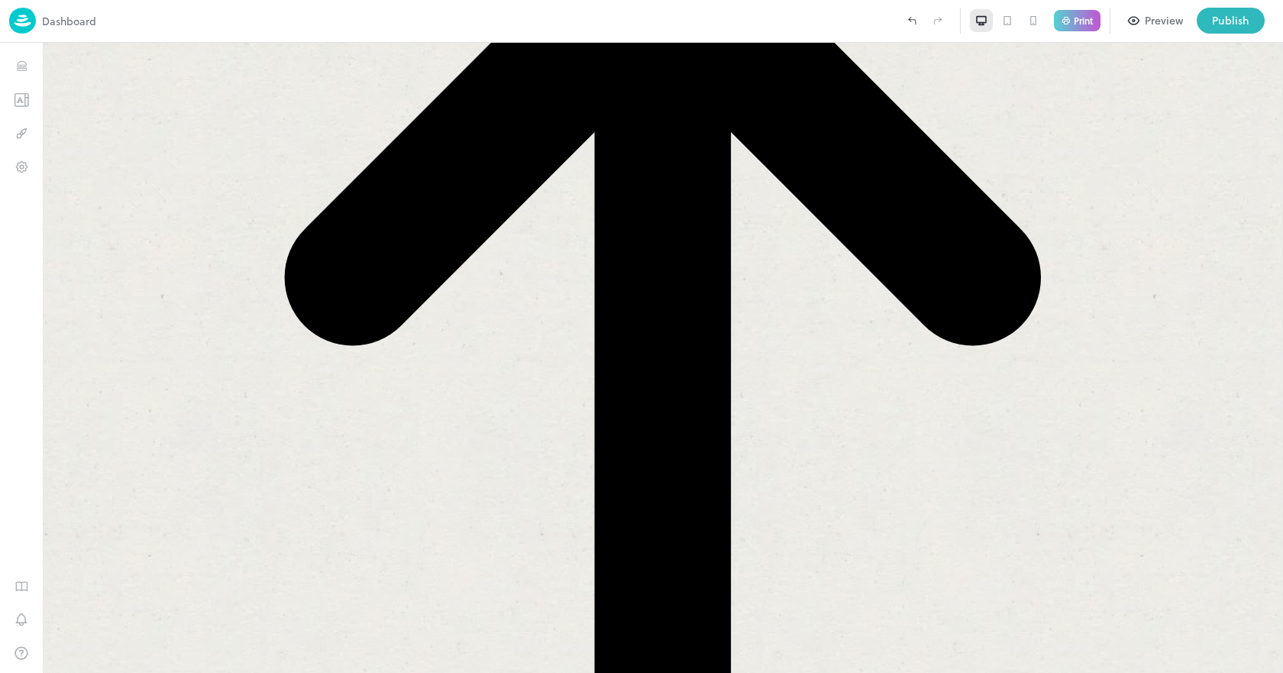
scroll to position [0, 0]
click at [1268, 18] on icon at bounding box center [1262, 20] width 19 height 19
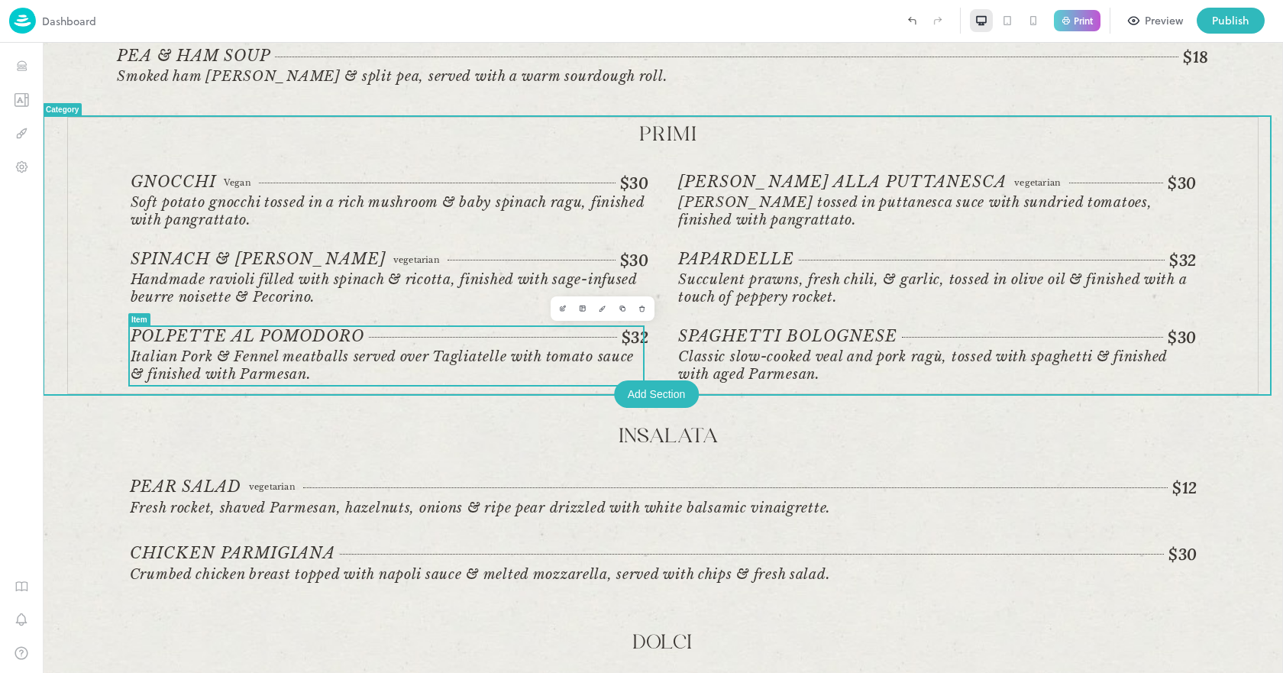
click at [499, 351] on span "Italian Pork & Fennel meatballs served over Tagliatelle with tomato sauce & fin…" at bounding box center [383, 365] width 504 height 34
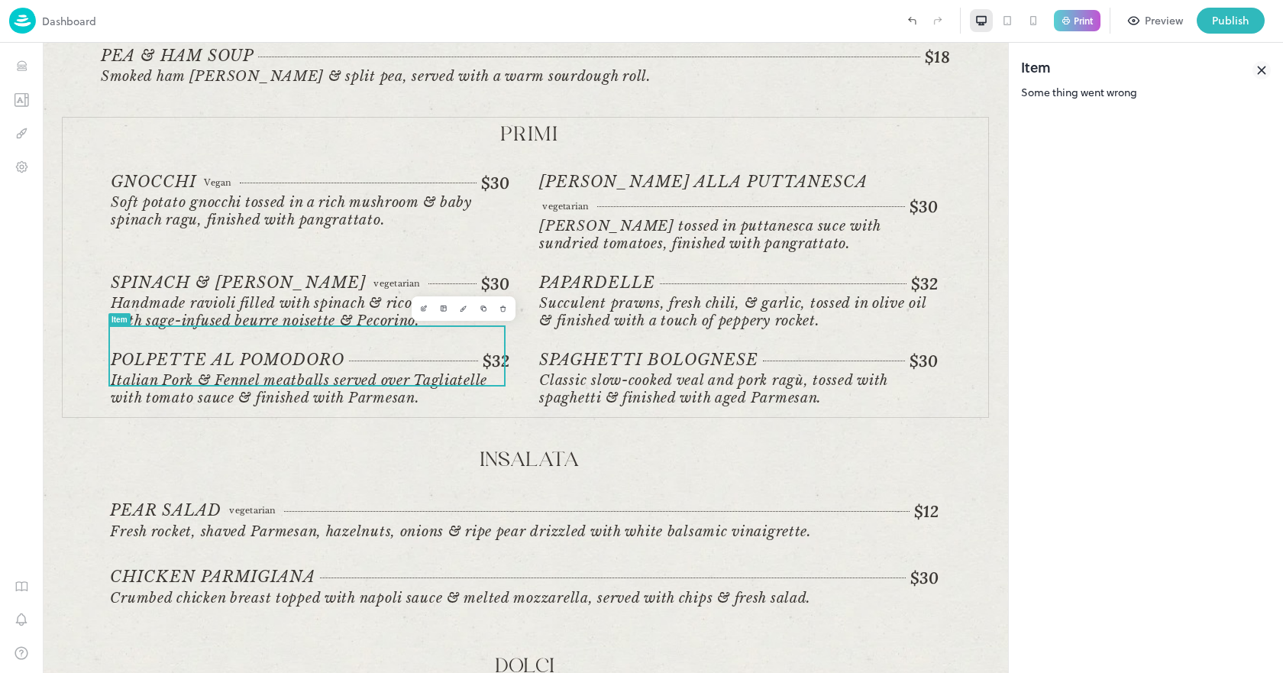
drag, startPoint x: 1268, startPoint y: 68, endPoint x: 703, endPoint y: 262, distance: 596.8
click at [1268, 68] on icon at bounding box center [1261, 70] width 18 height 18
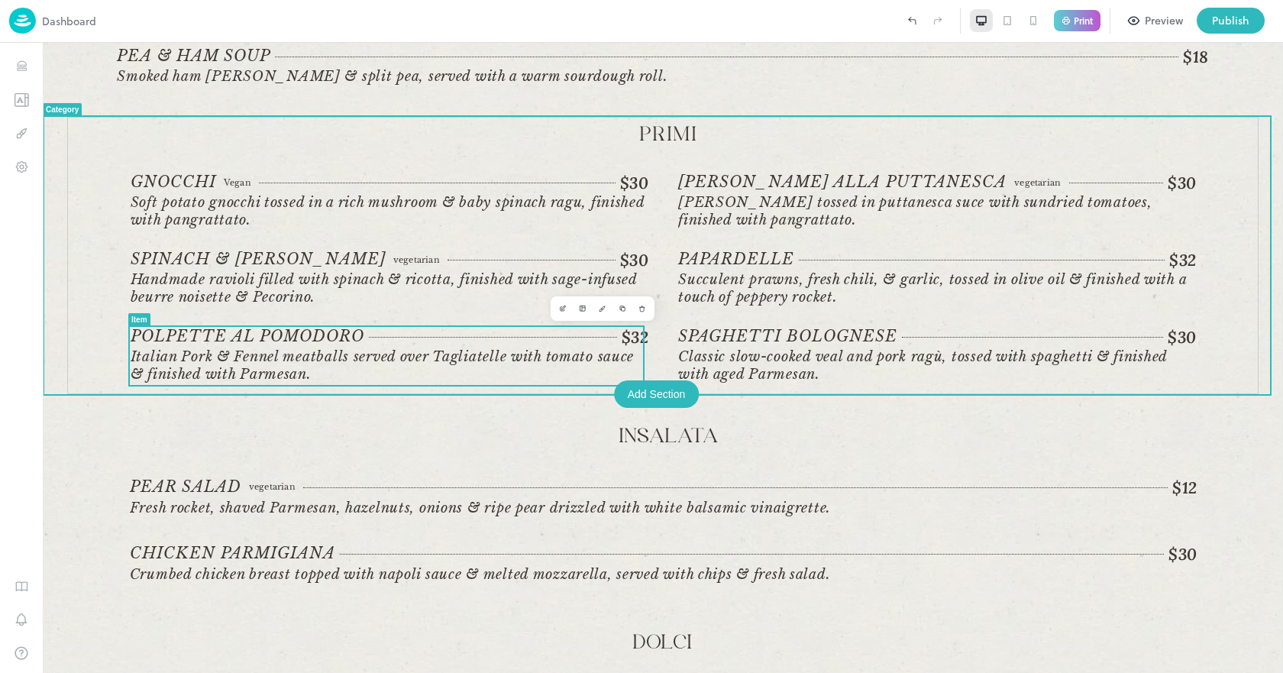
click at [382, 358] on span "Italian Pork & Fennel meatballs served over Tagliatelle with tomato sauce & fin…" at bounding box center [383, 365] width 504 height 34
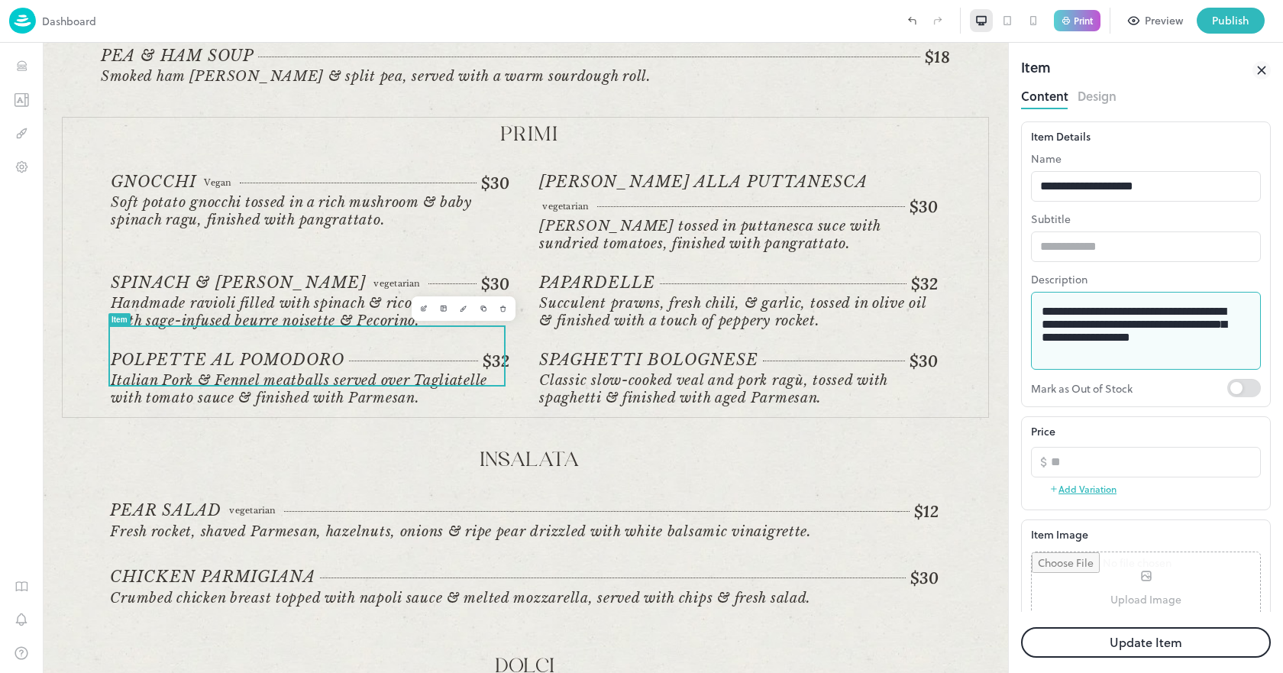
drag, startPoint x: 1106, startPoint y: 331, endPoint x: 1032, endPoint y: 331, distance: 73.3
click at [1032, 331] on div "**********" at bounding box center [1146, 331] width 230 height 78
type textarea "**********"
click at [1134, 644] on button "Update Item" at bounding box center [1146, 642] width 250 height 31
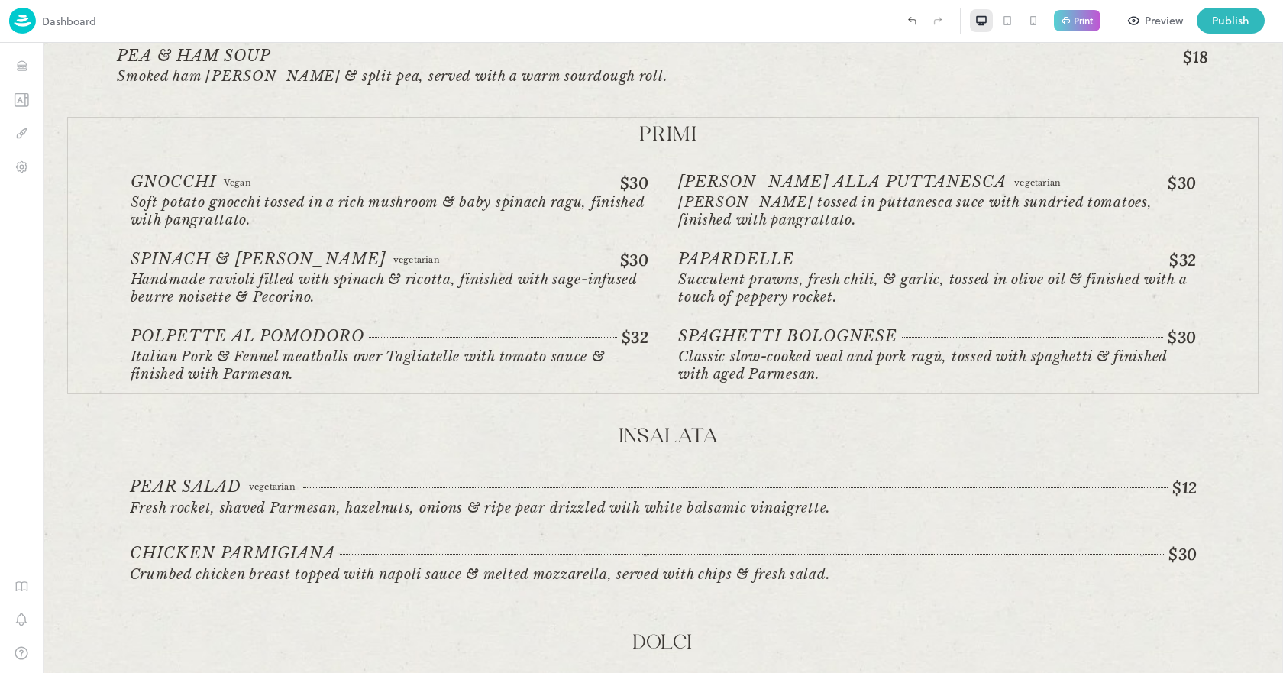
click at [1058, 26] on div "Print" at bounding box center [1077, 21] width 47 height 22
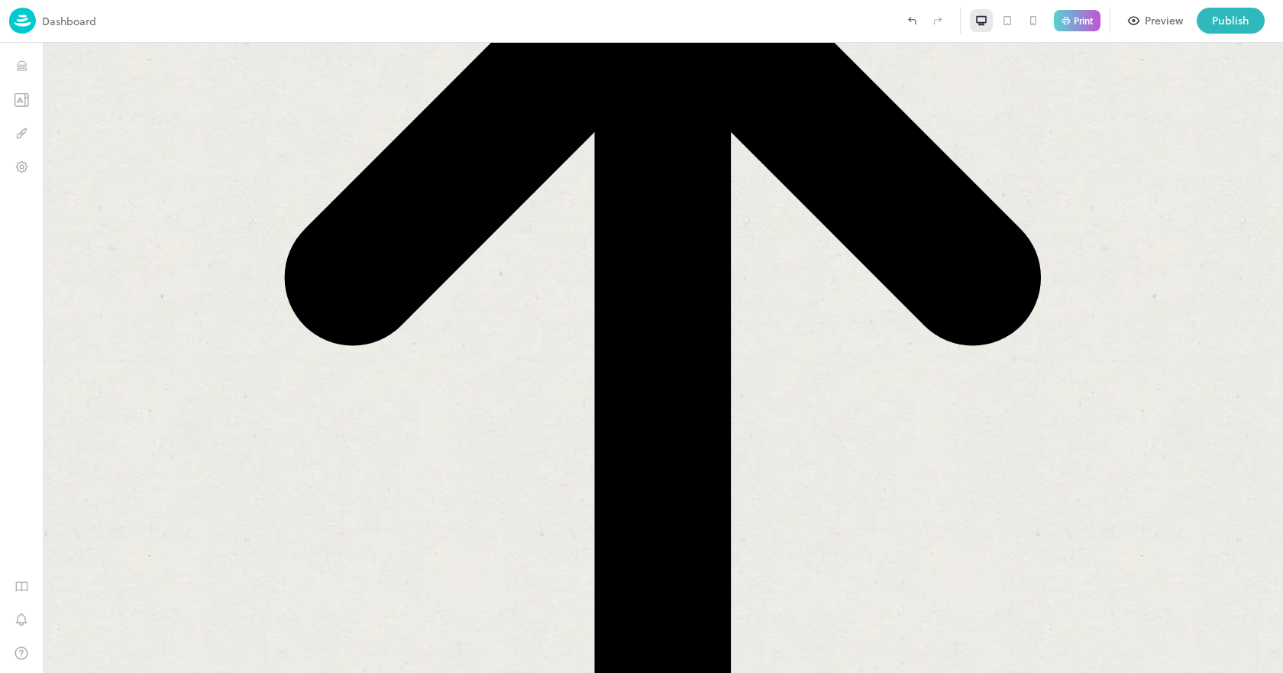
drag, startPoint x: 1058, startPoint y: 26, endPoint x: 750, endPoint y: 494, distance: 560.2
click at [1269, 18] on icon at bounding box center [1262, 20] width 19 height 19
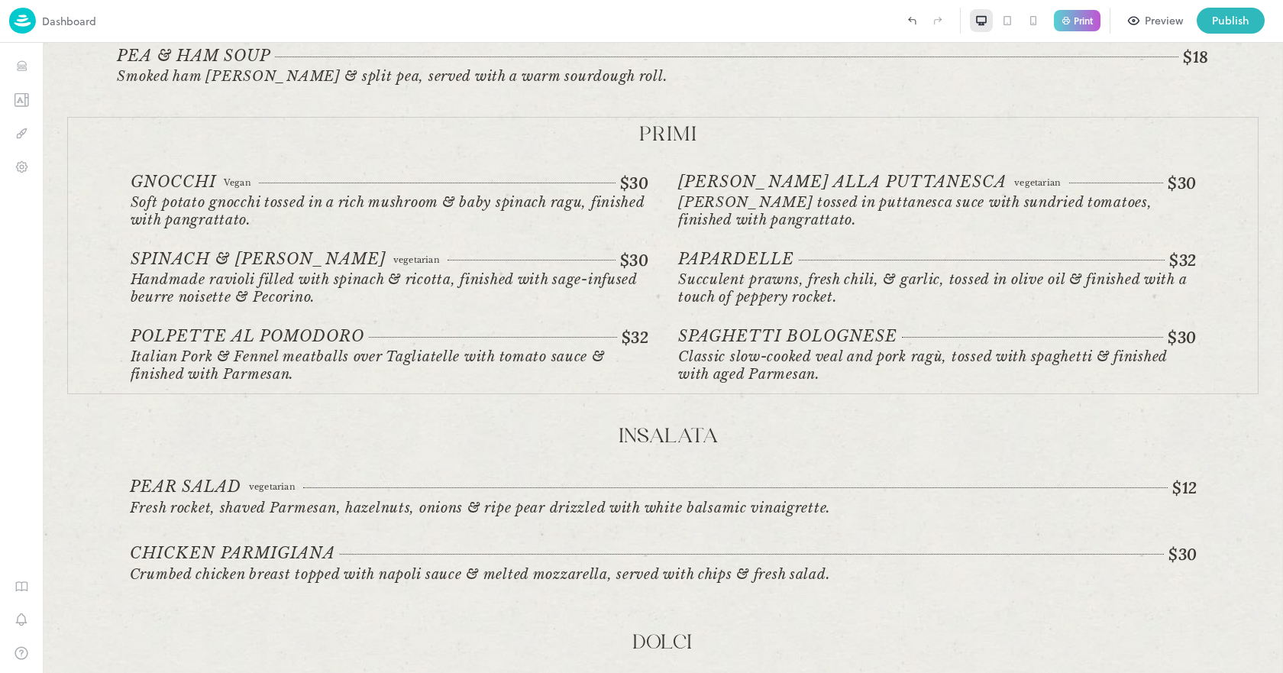
click at [1071, 18] on div "Print" at bounding box center [1077, 21] width 47 height 22
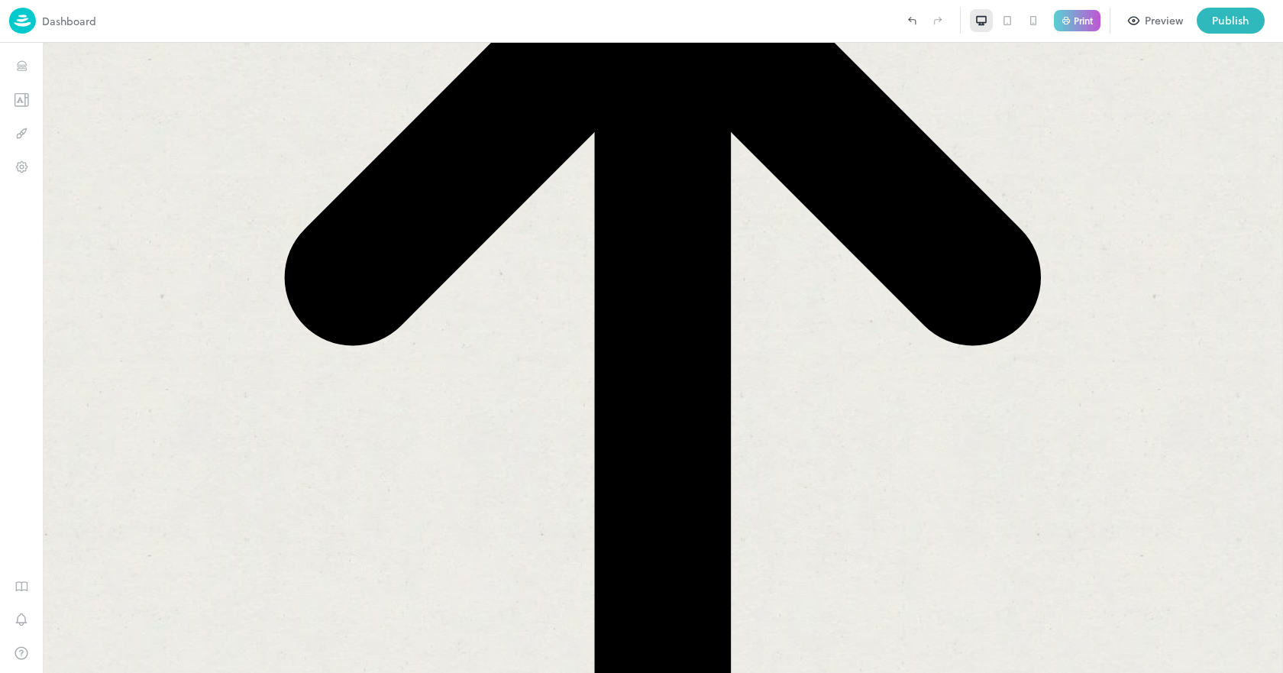
click at [1262, 22] on icon at bounding box center [1263, 22] width 8 height 8
